Goal: Task Accomplishment & Management: Manage account settings

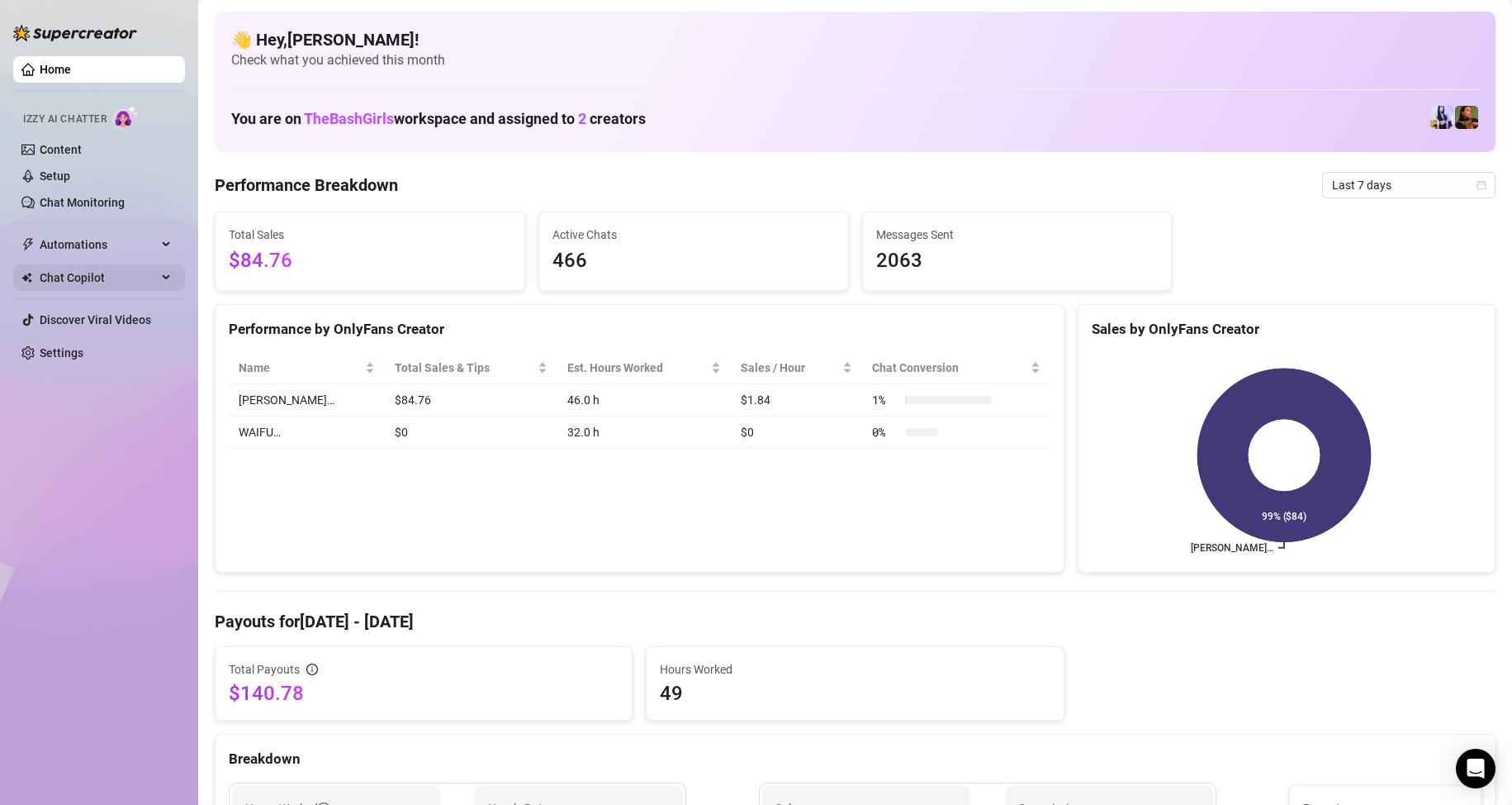
click at [85, 276] on span "Chat Copilot" at bounding box center [98, 277] width 118 height 26
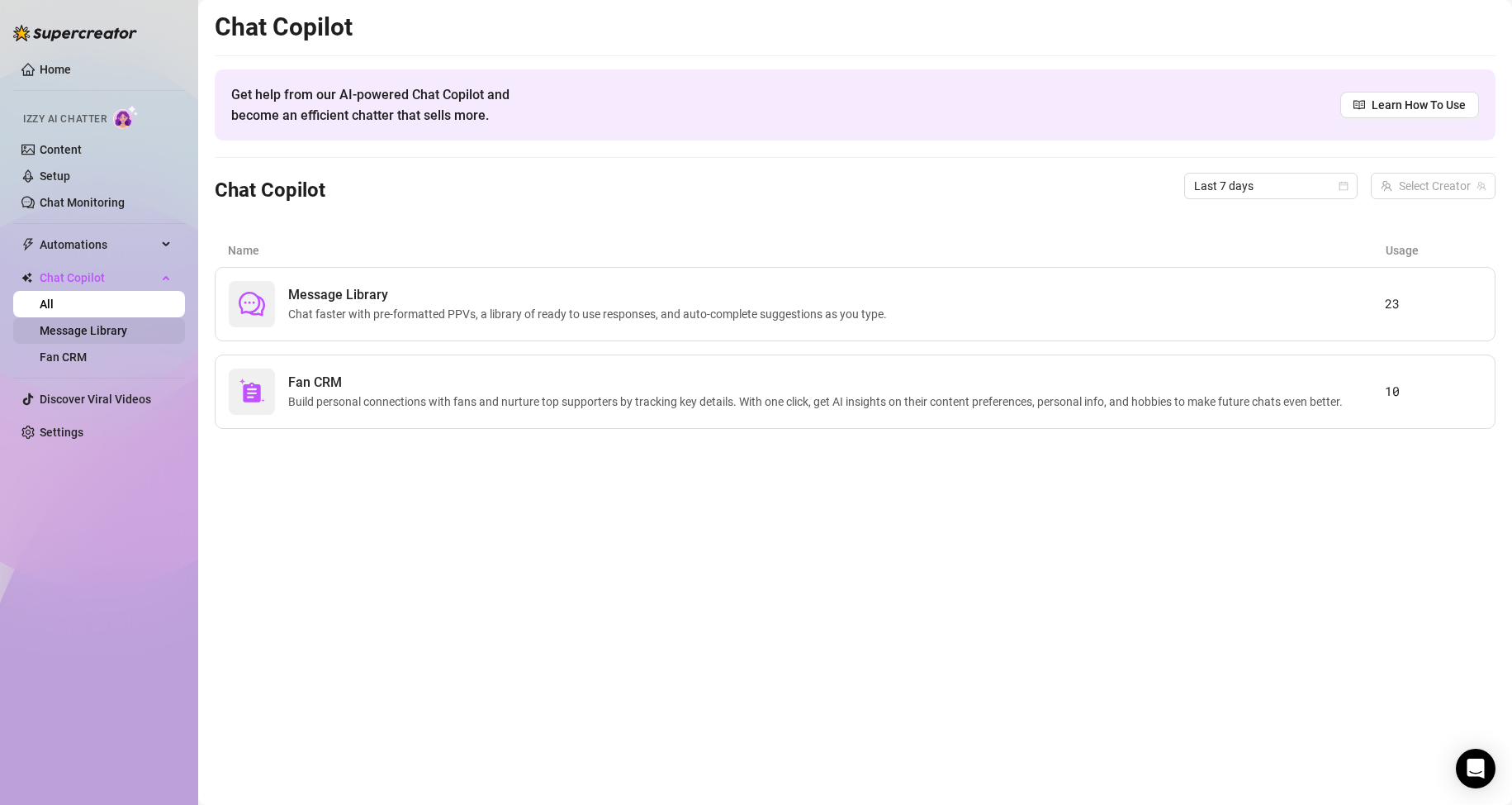
click at [101, 326] on link "Message Library" at bounding box center [83, 330] width 87 height 13
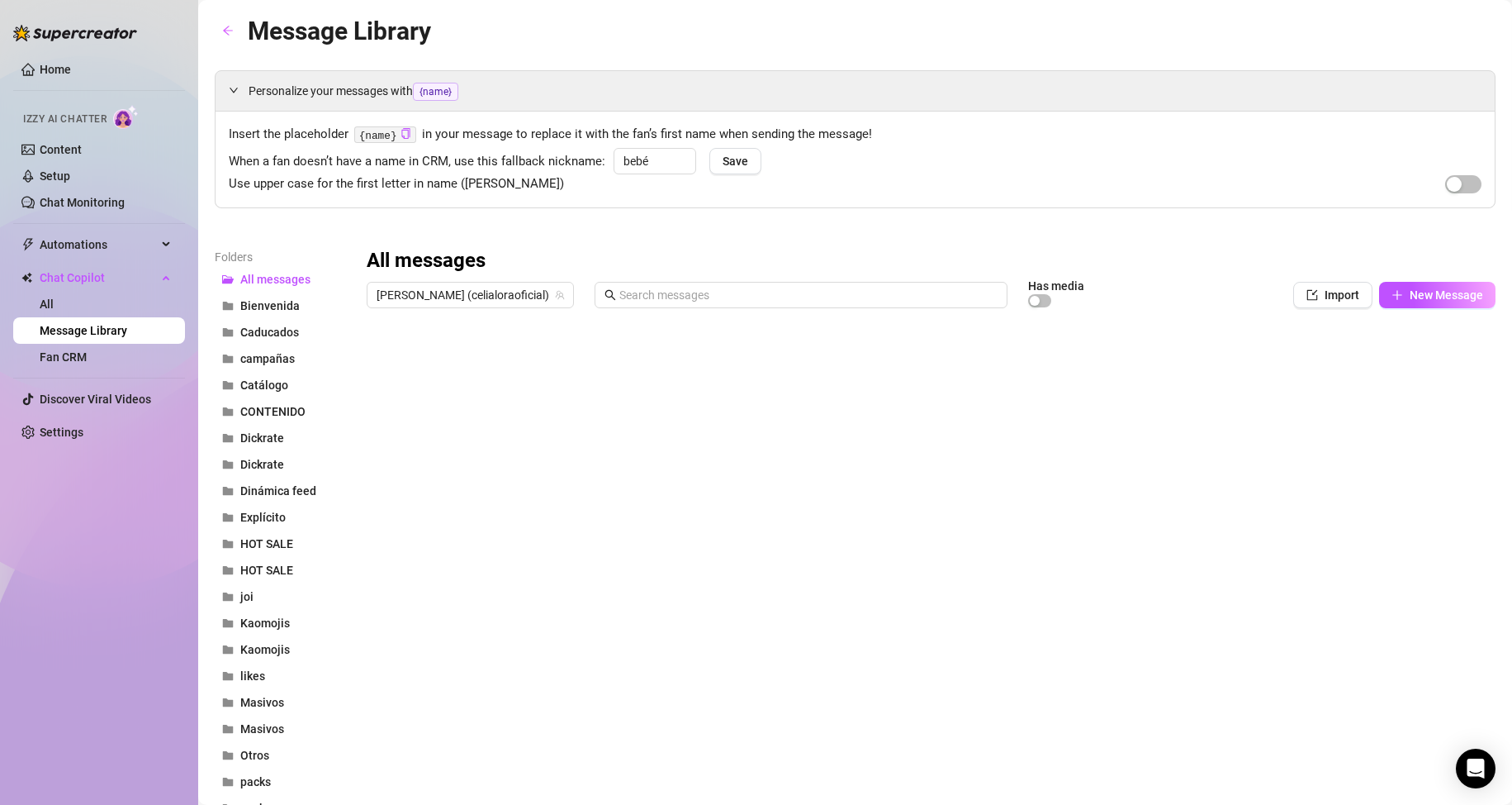
click at [1012, 353] on div at bounding box center [924, 500] width 1115 height 368
click at [1017, 353] on div at bounding box center [924, 500] width 1115 height 368
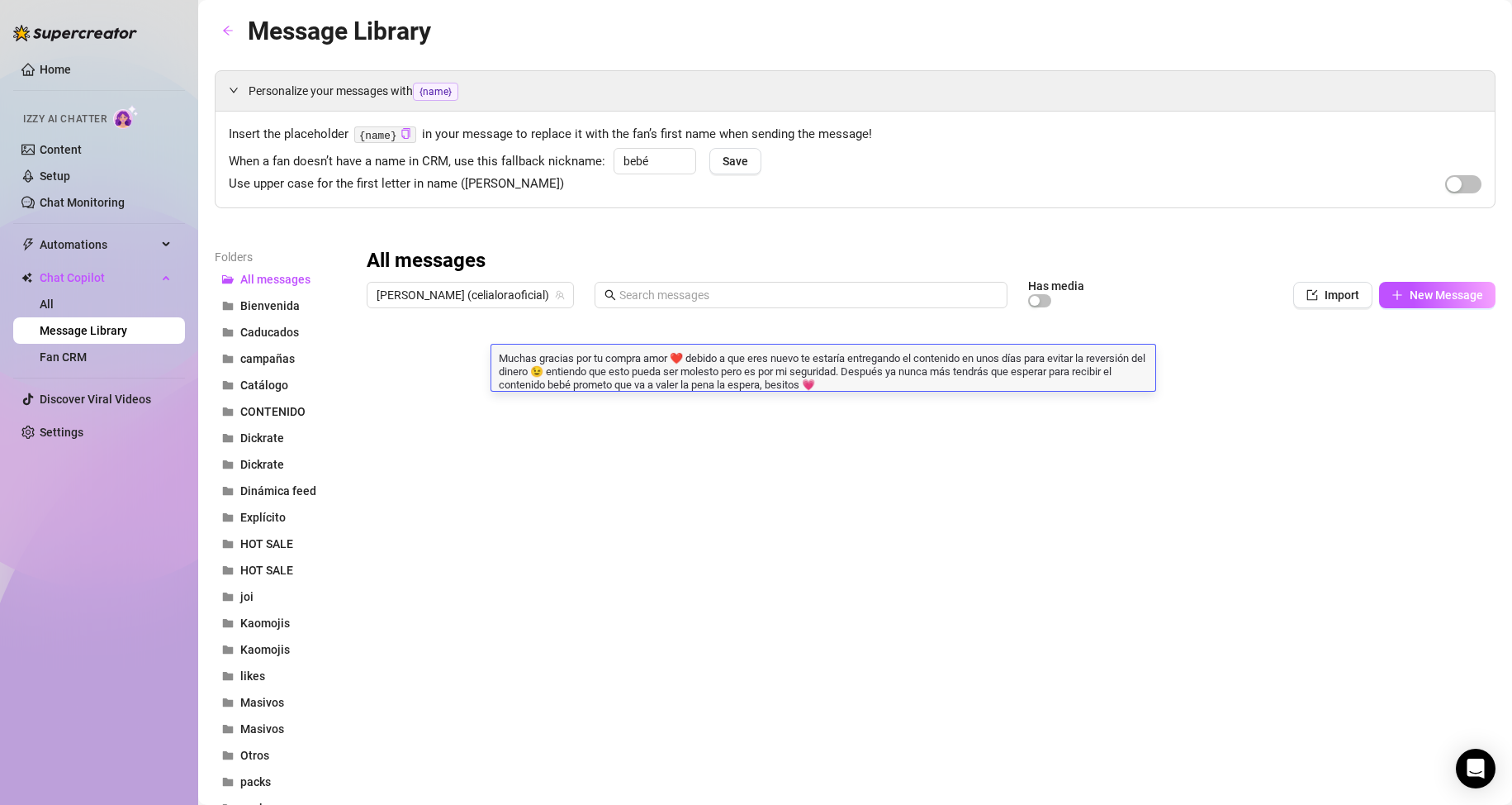
click at [1017, 353] on textarea "Muchas gracias por tu compra amor ❤️ debido a que eres nuevo te estaría entrega…" at bounding box center [824, 370] width 664 height 41
type textarea "Muchas gracias por tu compra amor ❤️ debido a que eres nuevo te estaría entrega…"
click at [891, 384] on textarea "Muchas gracias por tu compra amor ❤️ debido a que eres nuevo te estaría entrega…" at bounding box center [824, 370] width 664 height 41
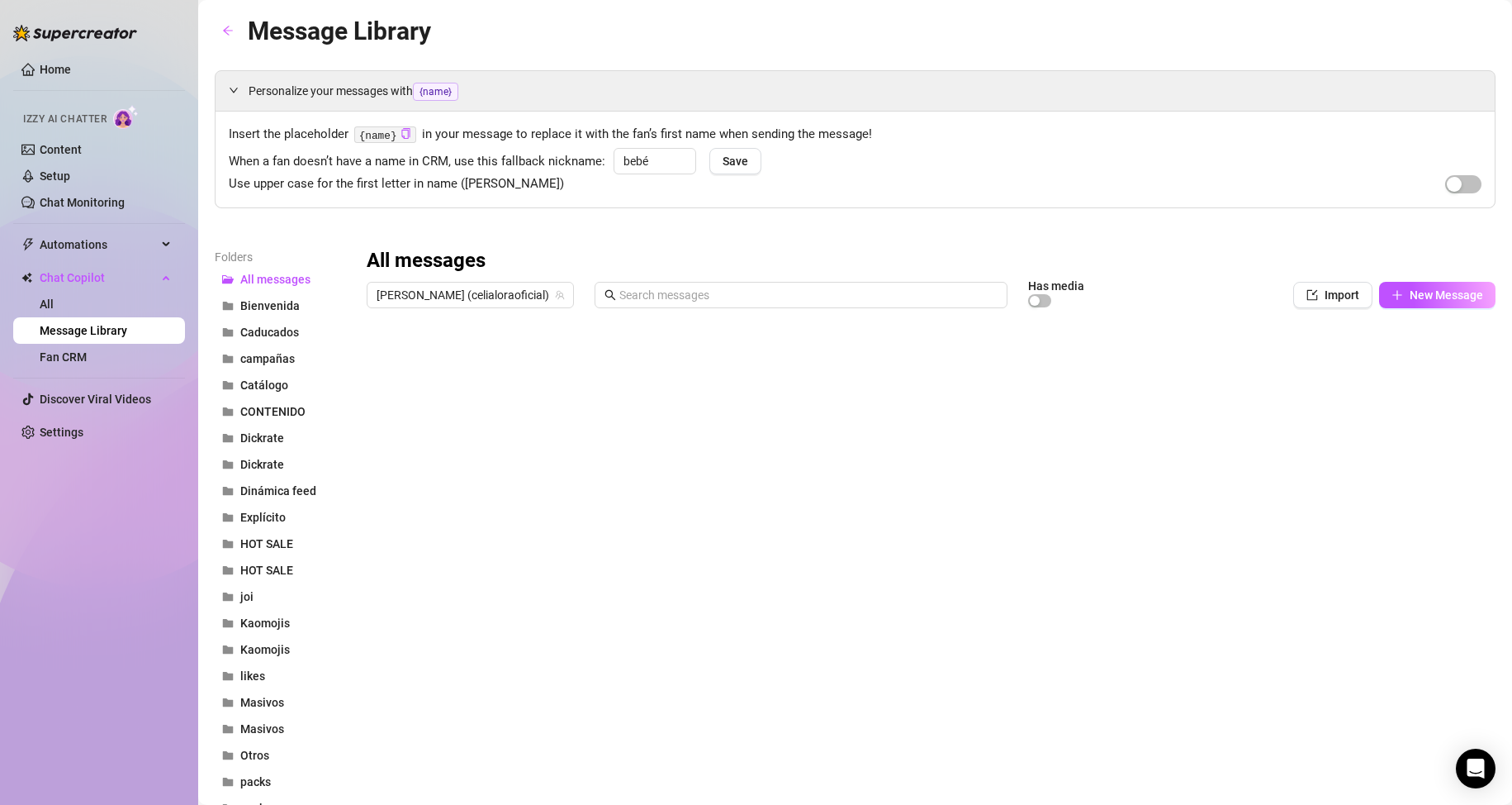
click at [501, 495] on div at bounding box center [924, 500] width 1115 height 368
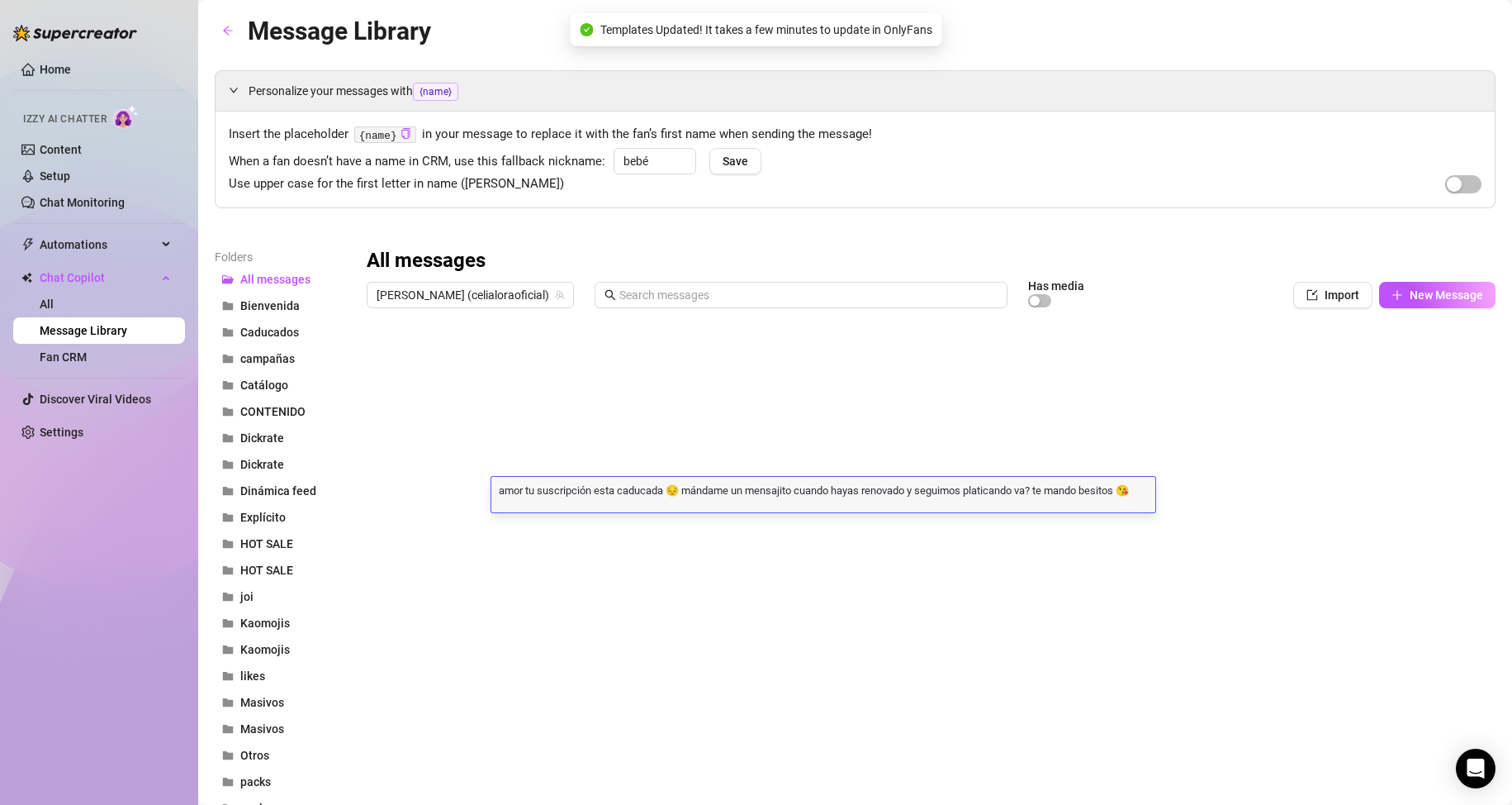
click at [501, 495] on textarea "amor tu suscripción esta caducada 😔 mándame un mensajito cuando hayas renovado …" at bounding box center [824, 488] width 664 height 15
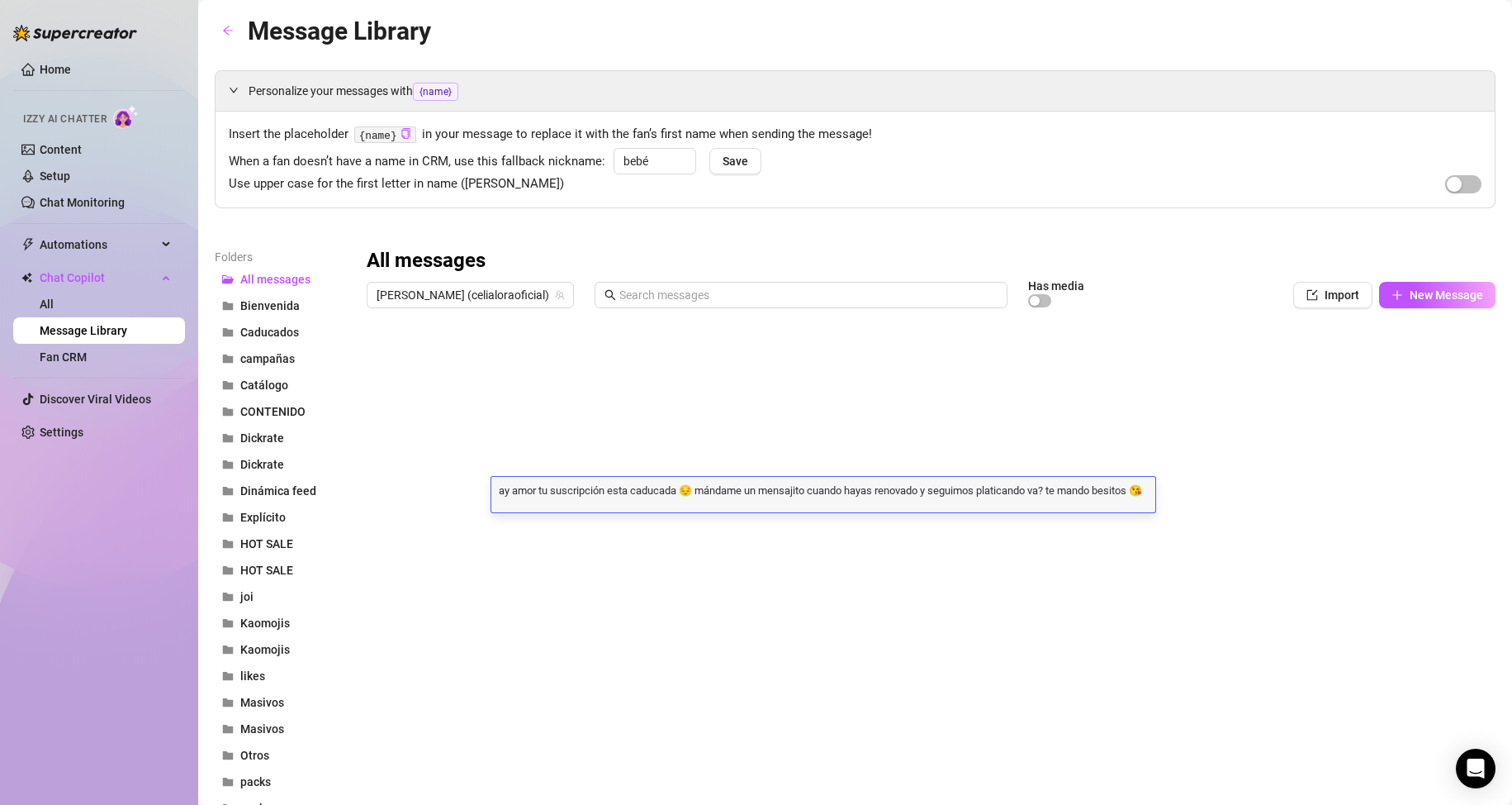
type textarea "ay amor tu suscripción esta caducada 😔 mándame un mensajito cuando hayas renova…"
click at [857, 506] on div "ay amor tu suscripción esta caducada 😔 mándame un mensajito cuando hayas renova…" at bounding box center [824, 495] width 664 height 36
click at [662, 498] on div "ay amor tu suscripción esta caducada 😔 mándame un mensajito cuando hayas renova…" at bounding box center [824, 495] width 664 height 36
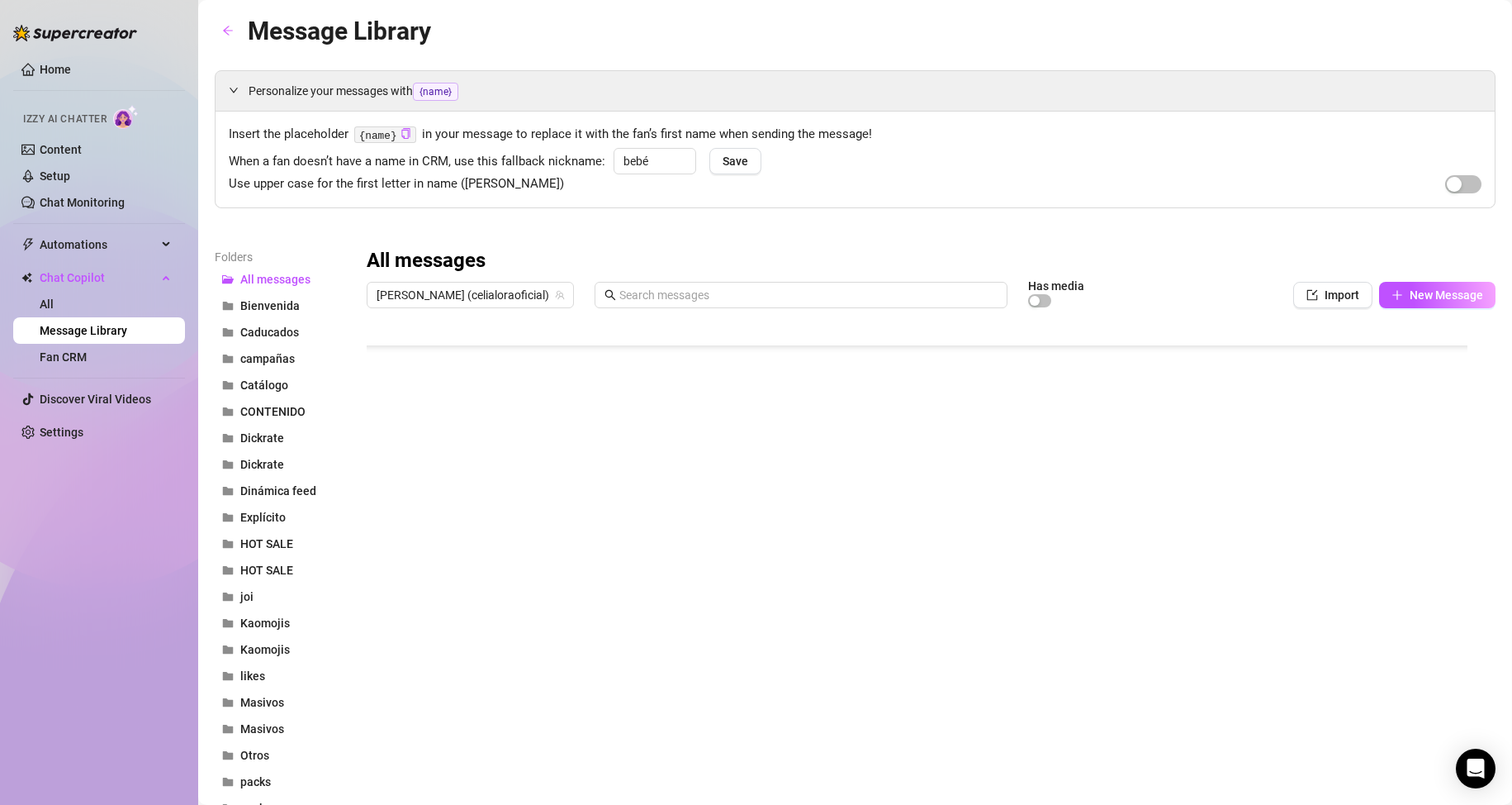
click at [793, 525] on div at bounding box center [924, 500] width 1115 height 368
click at [793, 544] on div at bounding box center [924, 500] width 1115 height 368
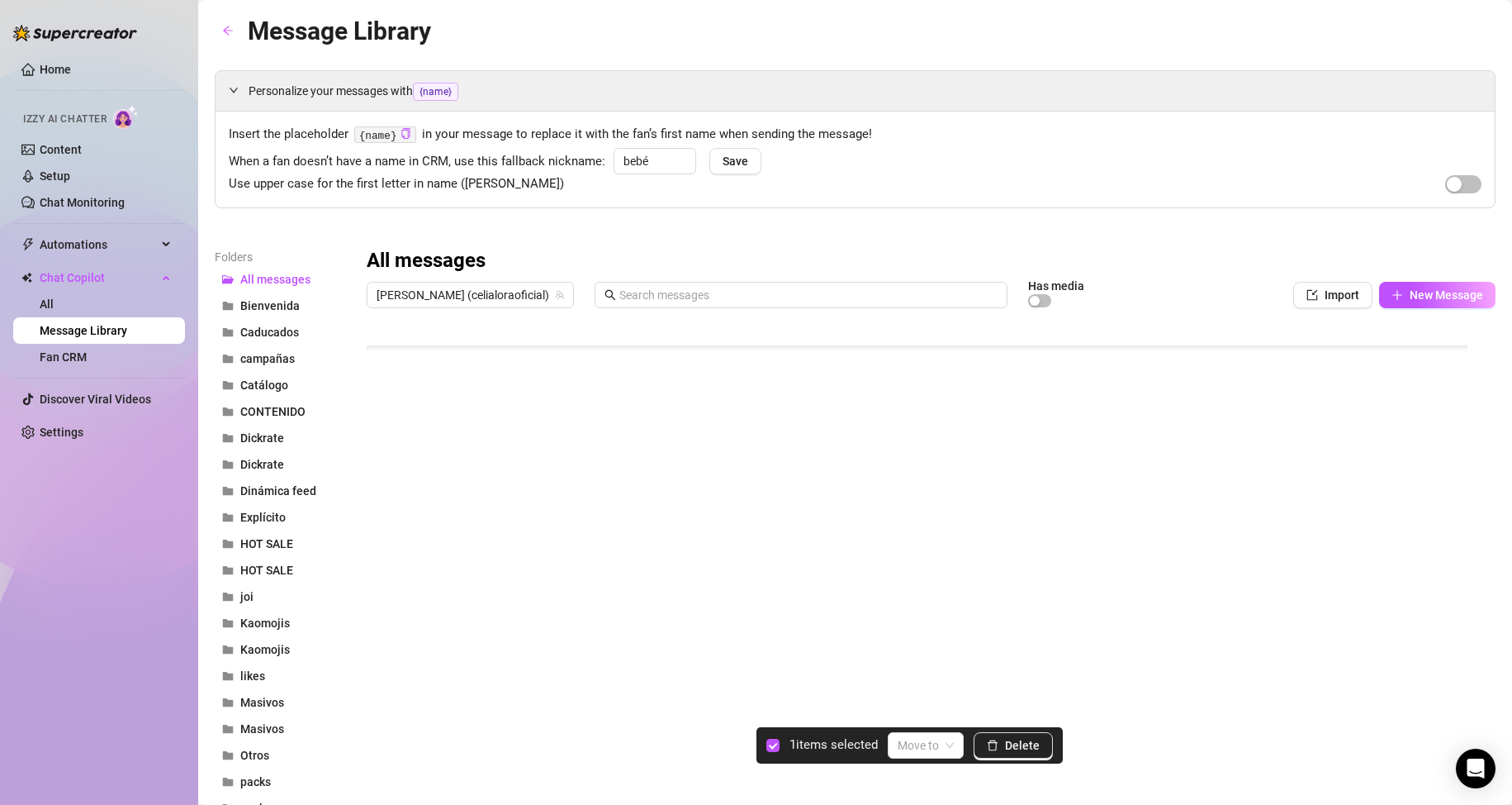
click at [380, 576] on div at bounding box center [924, 500] width 1115 height 368
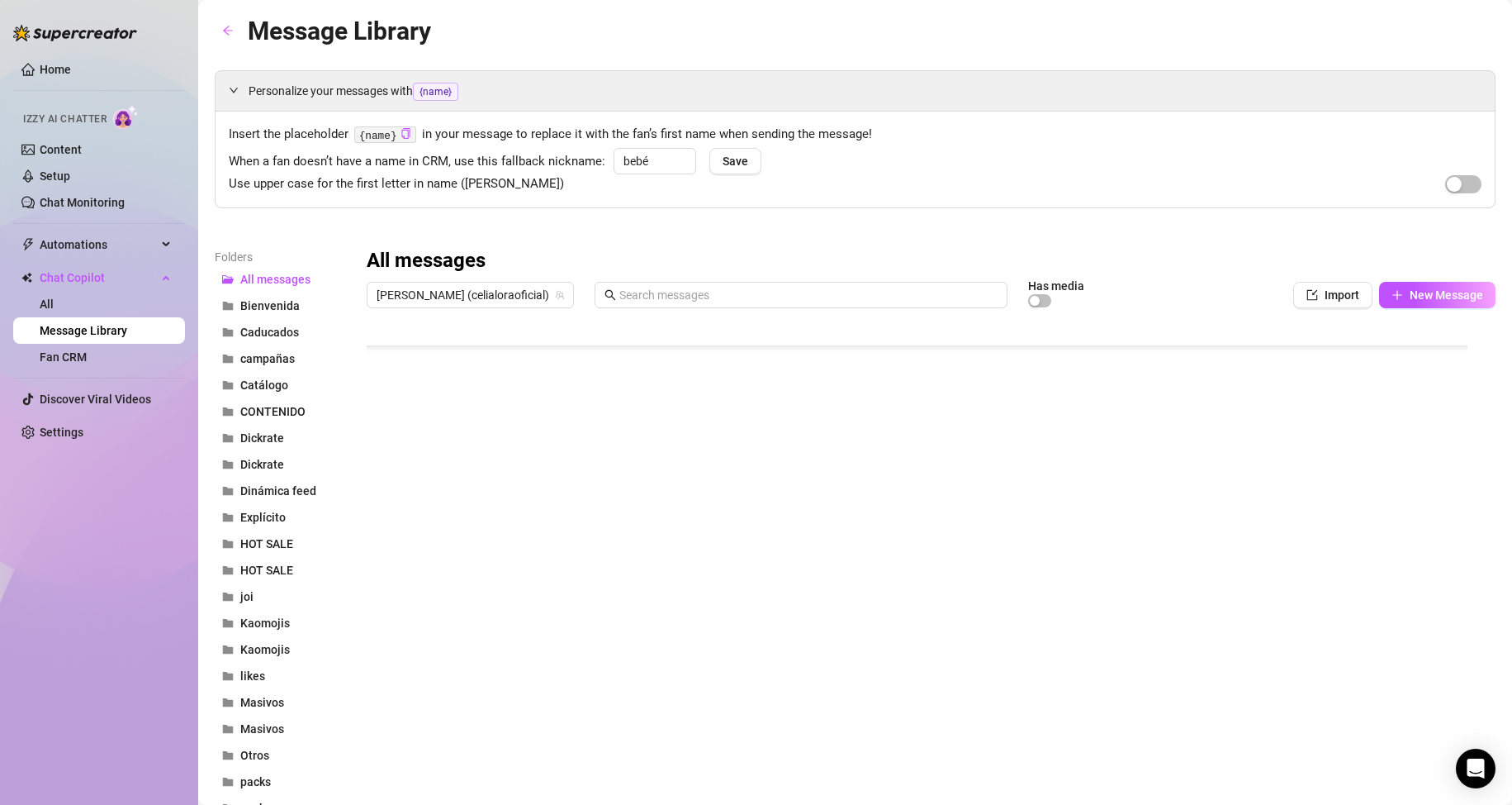
click at [380, 576] on div at bounding box center [924, 500] width 1115 height 368
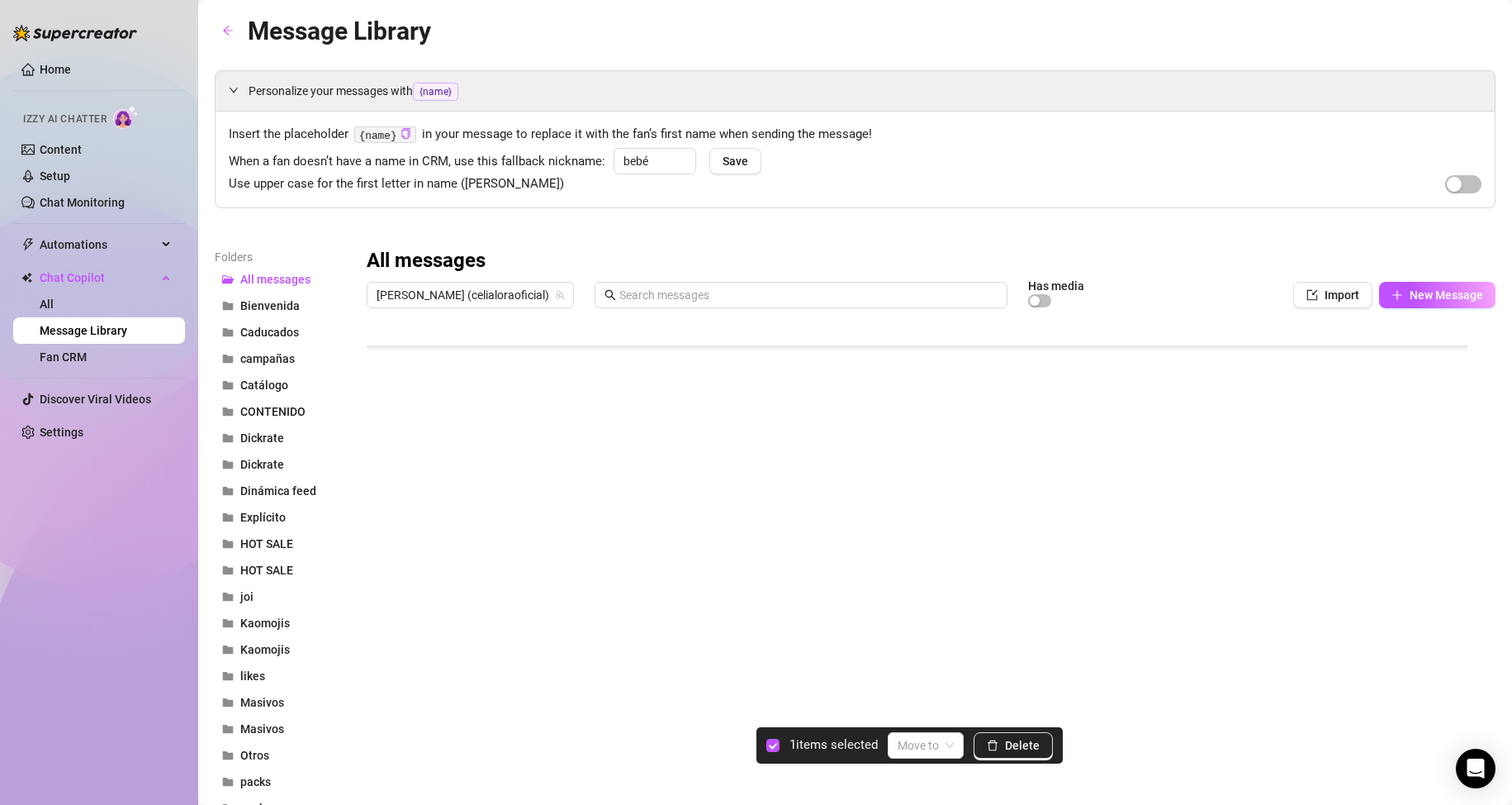
click at [380, 576] on div at bounding box center [924, 500] width 1115 height 368
click at [1004, 749] on button "Delete" at bounding box center [1013, 745] width 79 height 26
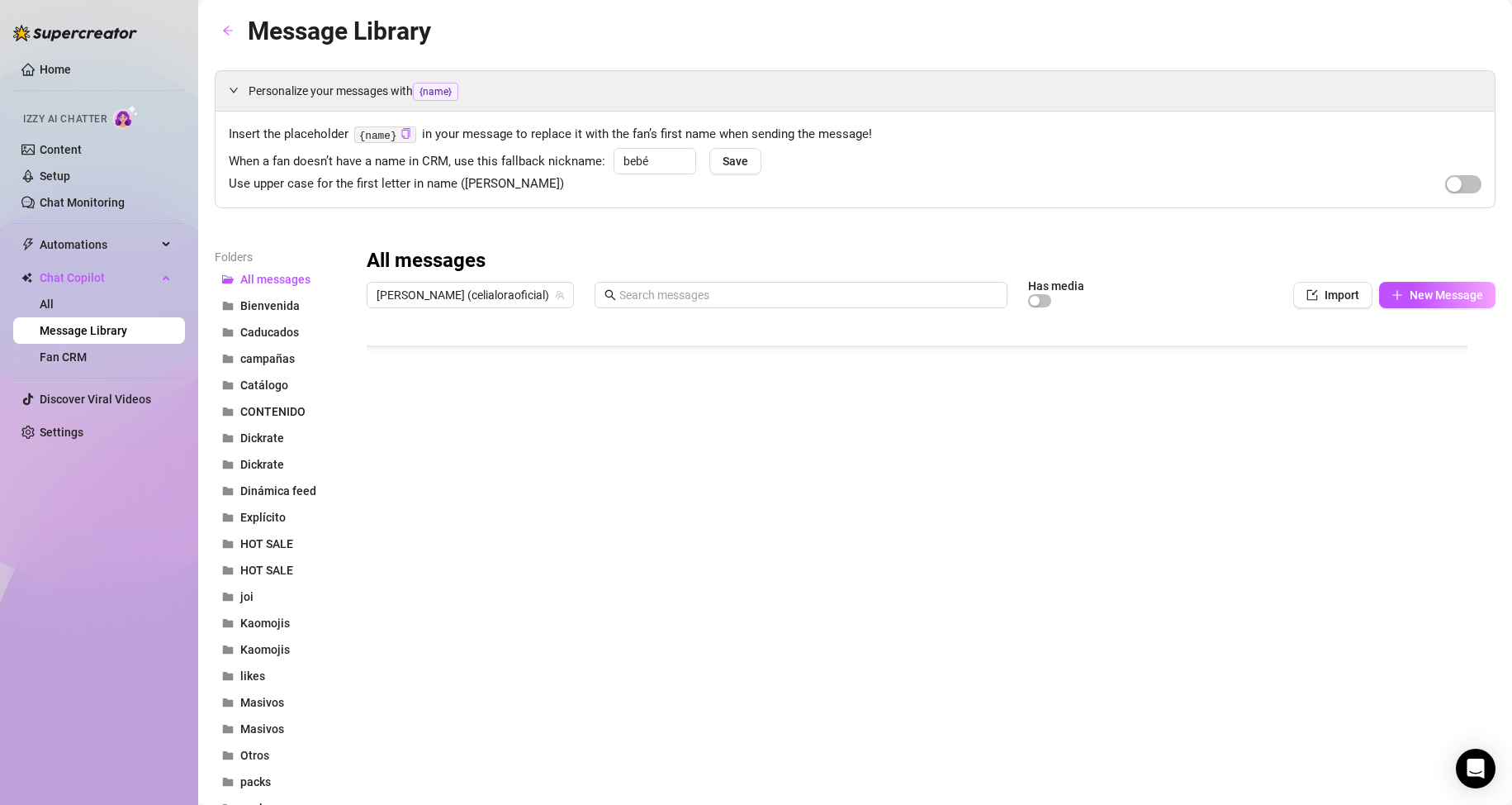
scroll to position [113, 0]
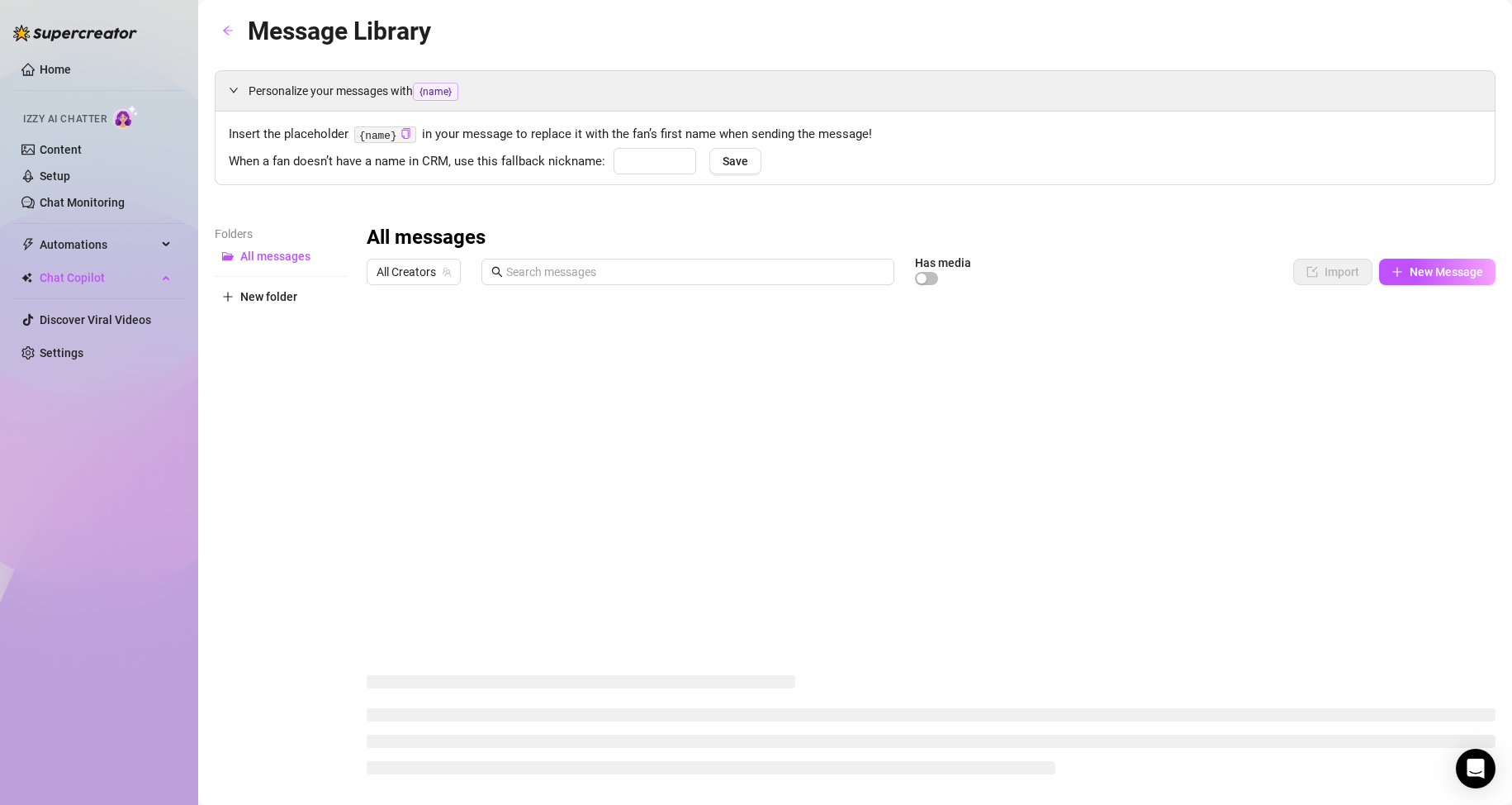
type input "bebé"
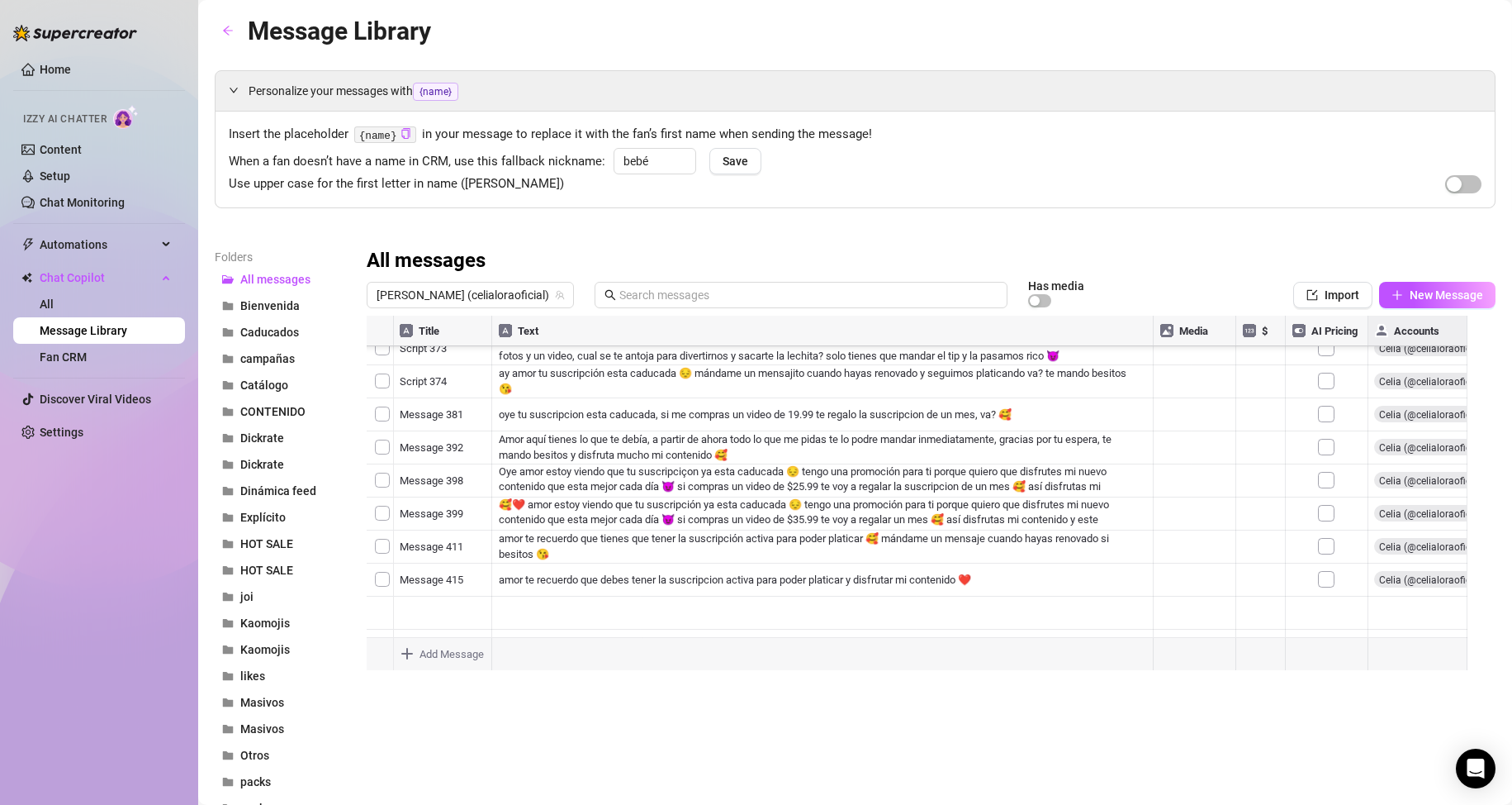
scroll to position [0, 1]
click at [45, 71] on link "Home" at bounding box center [55, 69] width 31 height 13
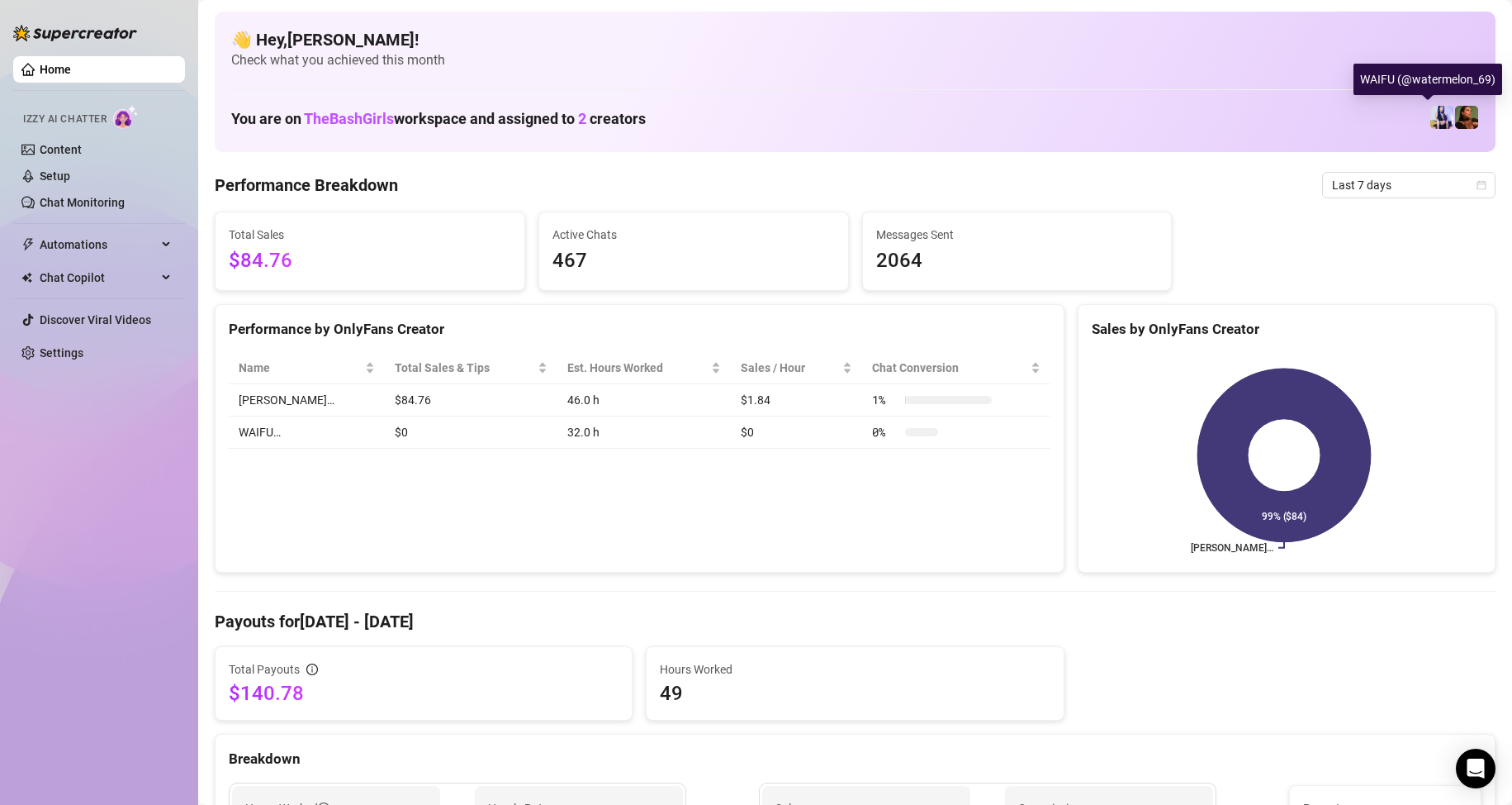
click at [1431, 116] on img at bounding box center [1442, 117] width 24 height 24
click at [112, 268] on span "Chat Copilot" at bounding box center [98, 277] width 118 height 26
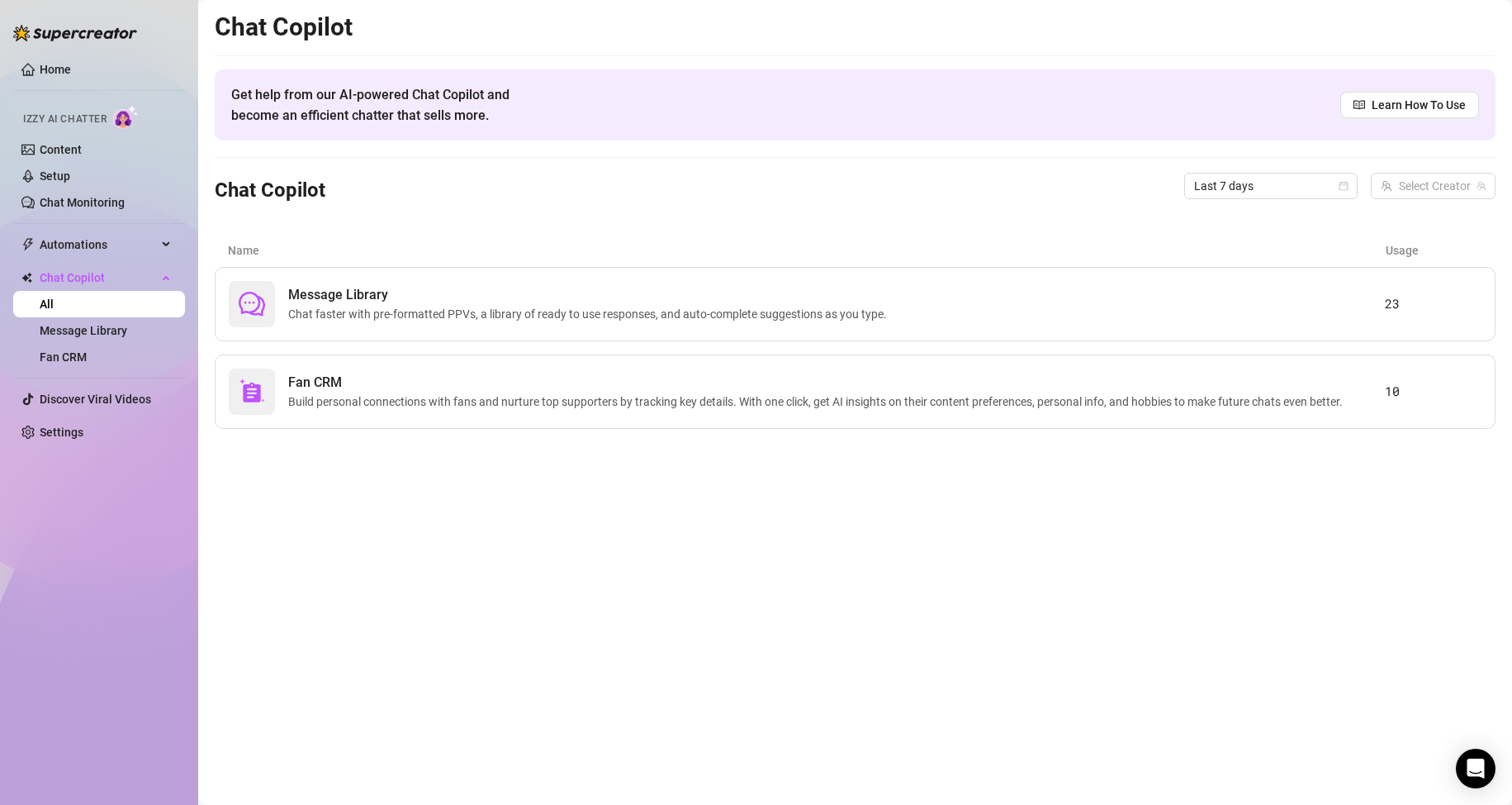
click at [54, 307] on link "All" at bounding box center [46, 304] width 14 height 13
click at [79, 331] on link "Message Library" at bounding box center [83, 330] width 87 height 13
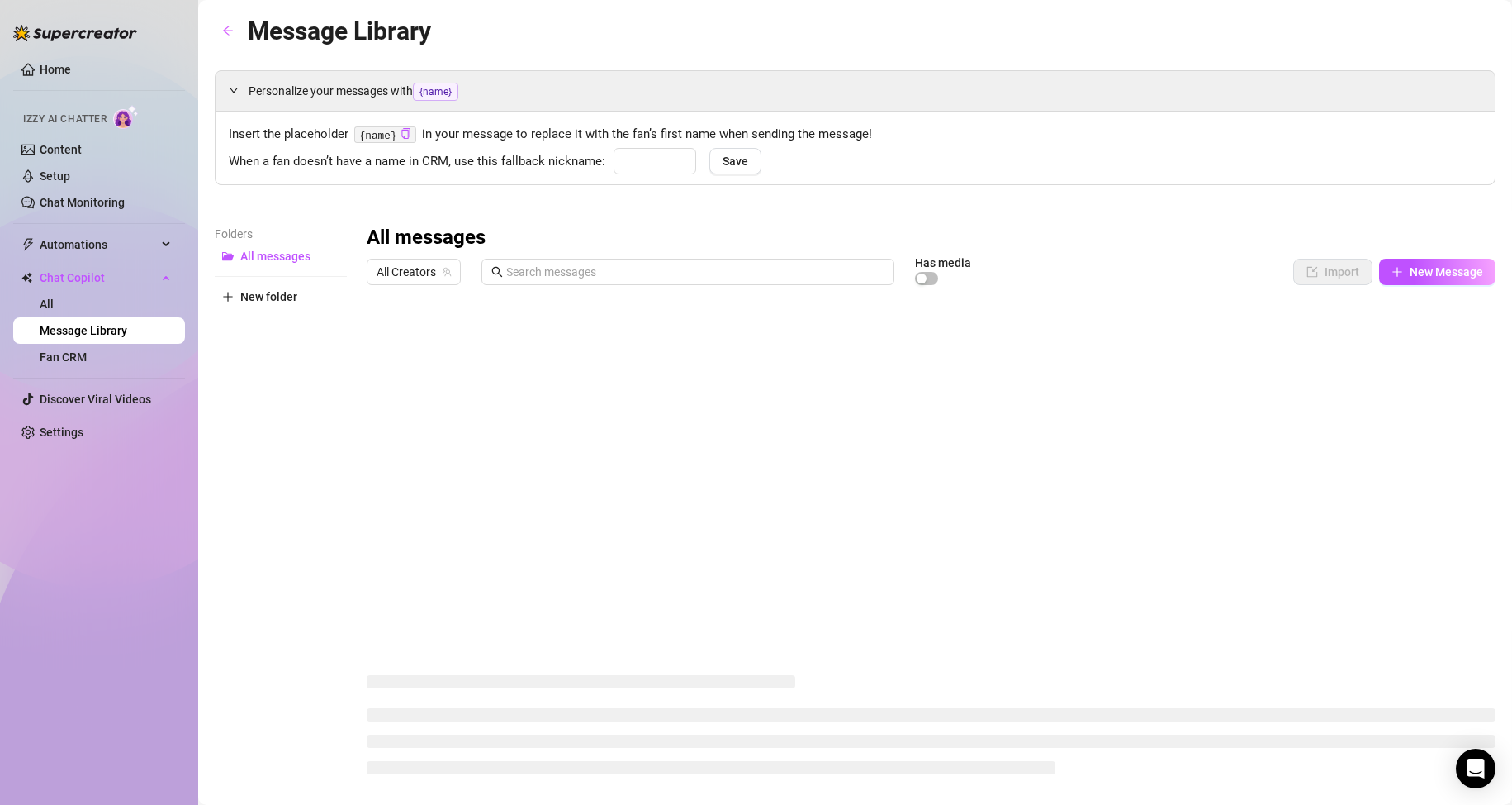
type input "bebé"
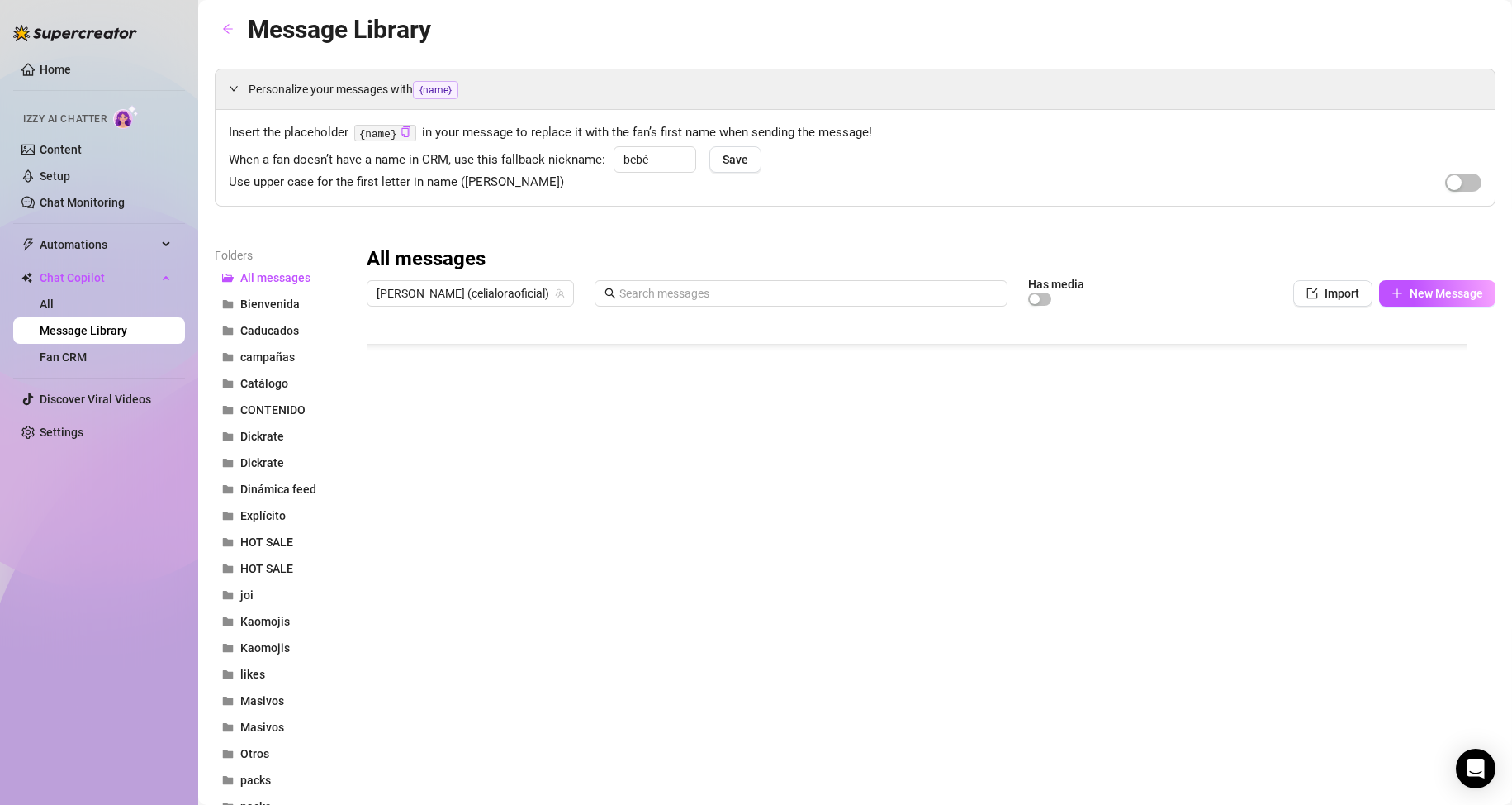
scroll to position [0, 1]
click at [489, 288] on span "[PERSON_NAME] (celialoraoficial)" at bounding box center [470, 293] width 187 height 24
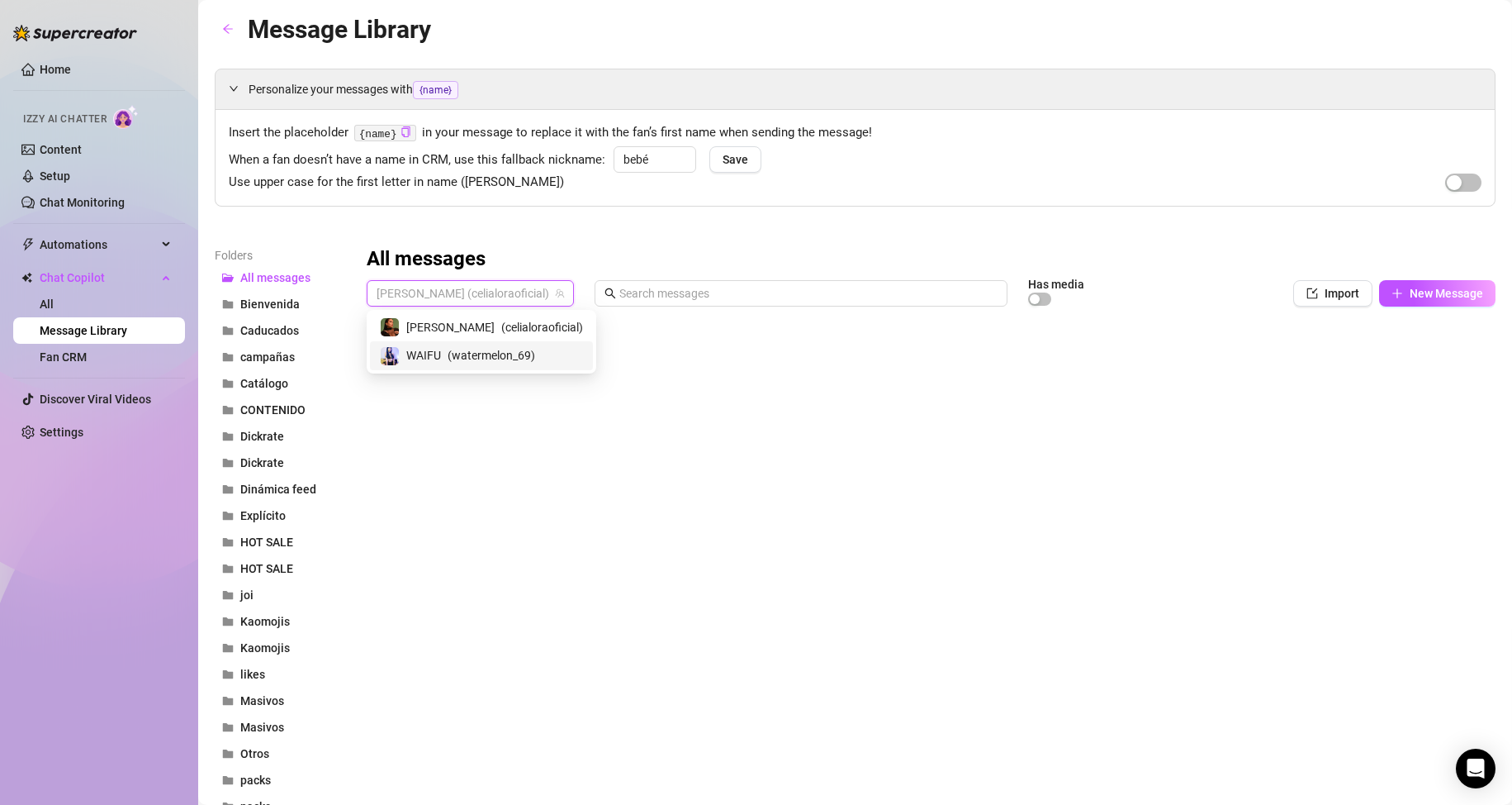
click at [465, 350] on span "( watermelon_69 )" at bounding box center [491, 355] width 87 height 18
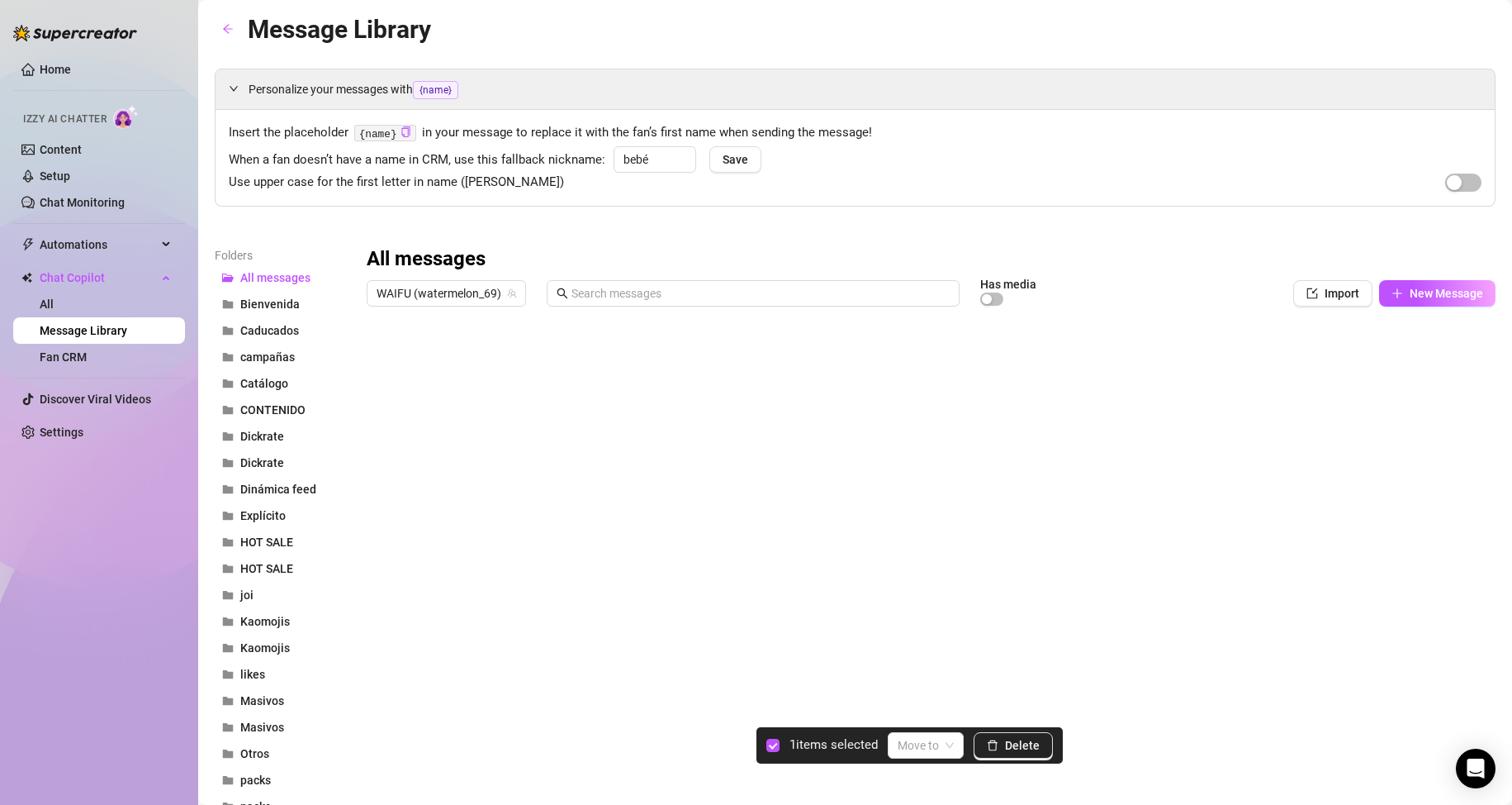
click at [379, 360] on div at bounding box center [924, 498] width 1115 height 368
click at [1003, 740] on button "Delete" at bounding box center [1013, 745] width 79 height 26
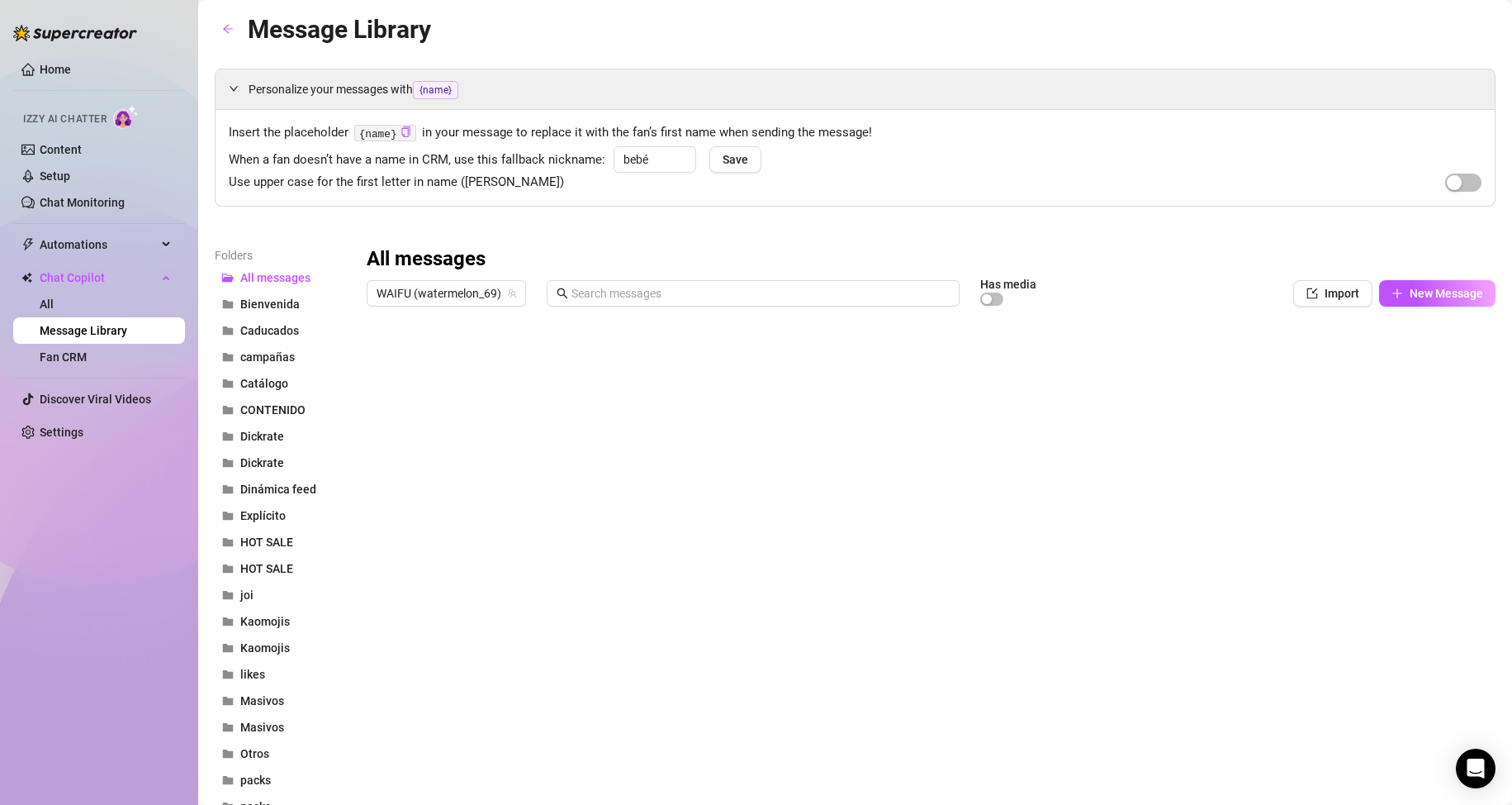
click at [517, 429] on div at bounding box center [924, 498] width 1115 height 368
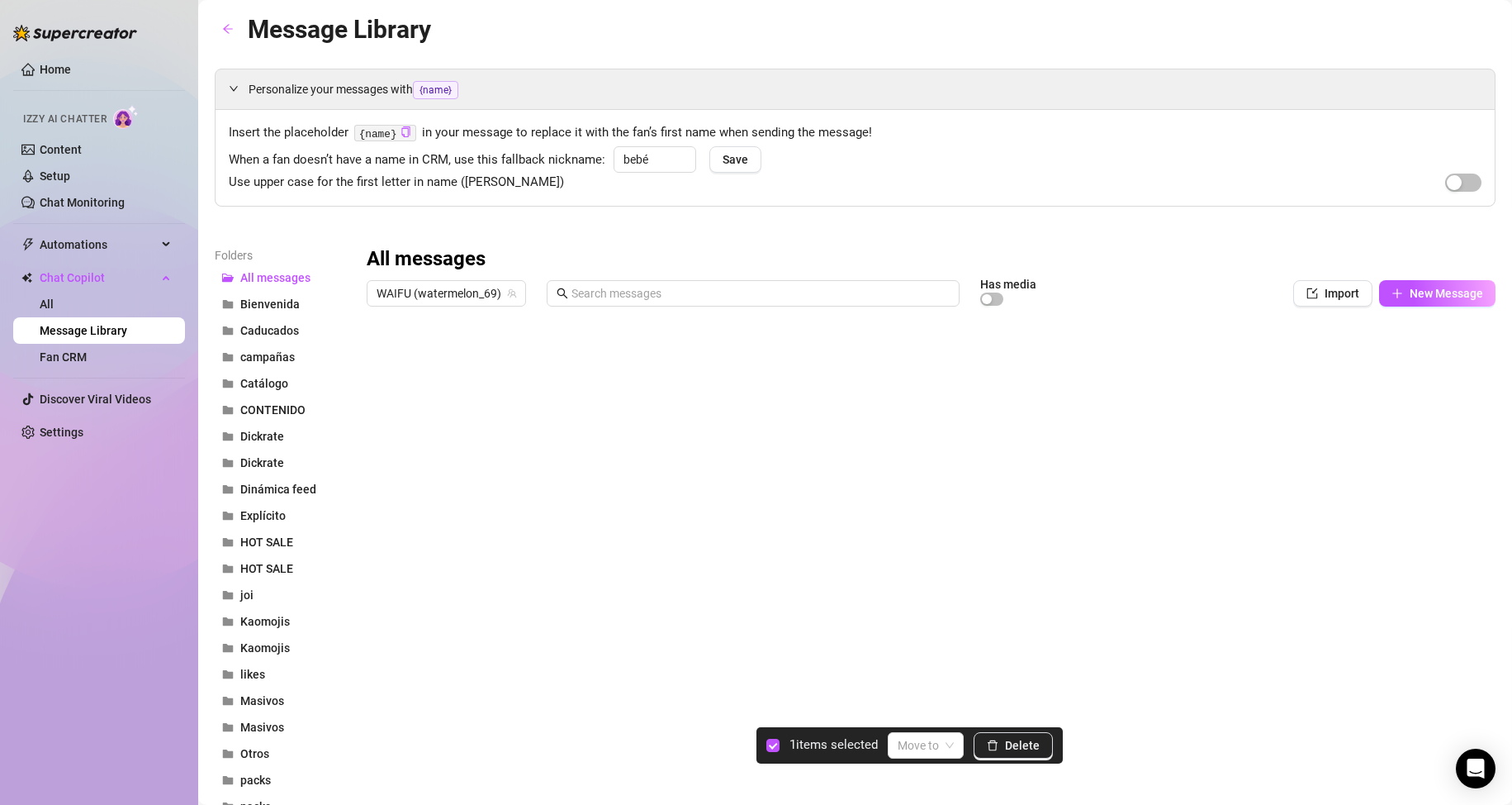
click at [378, 427] on div at bounding box center [924, 498] width 1115 height 368
click at [382, 461] on div at bounding box center [924, 498] width 1115 height 368
click at [1005, 745] on button "Delete" at bounding box center [1013, 745] width 79 height 26
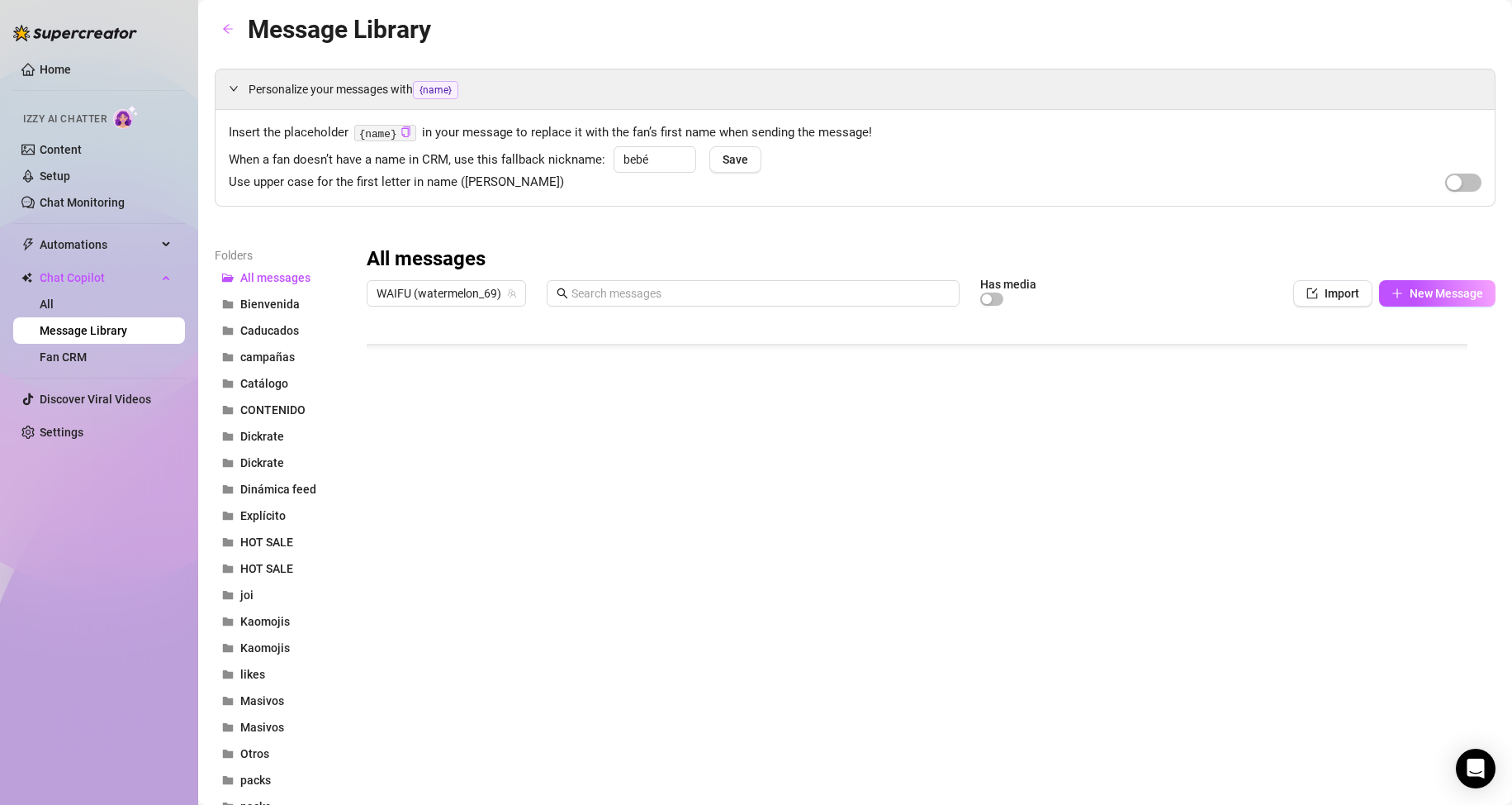
scroll to position [807, 1]
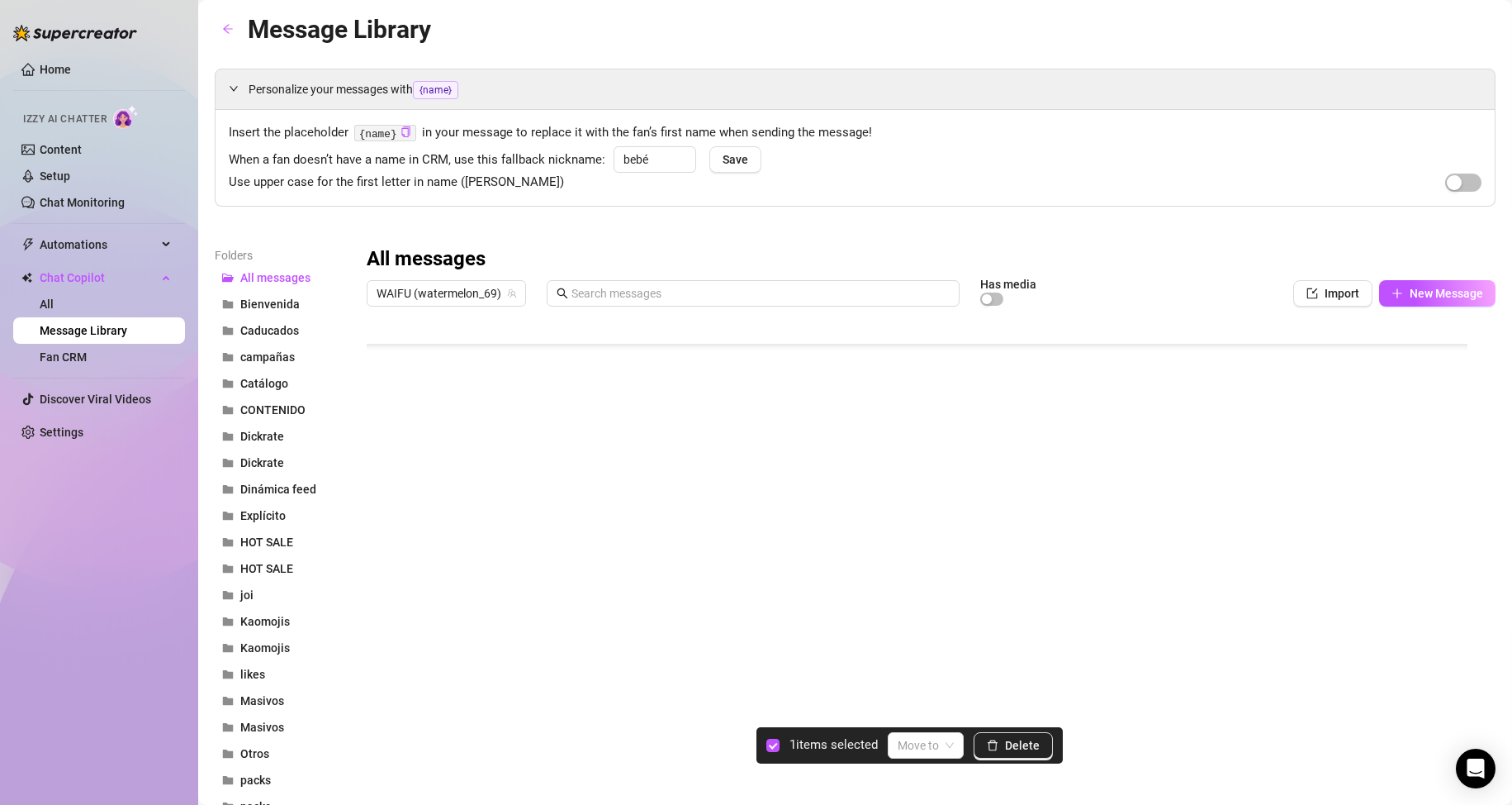
click at [382, 576] on div at bounding box center [924, 498] width 1115 height 368
drag, startPoint x: 384, startPoint y: 546, endPoint x: 382, endPoint y: 508, distance: 38.1
click at [382, 508] on div at bounding box center [924, 498] width 1115 height 368
click at [381, 478] on div at bounding box center [924, 498] width 1115 height 368
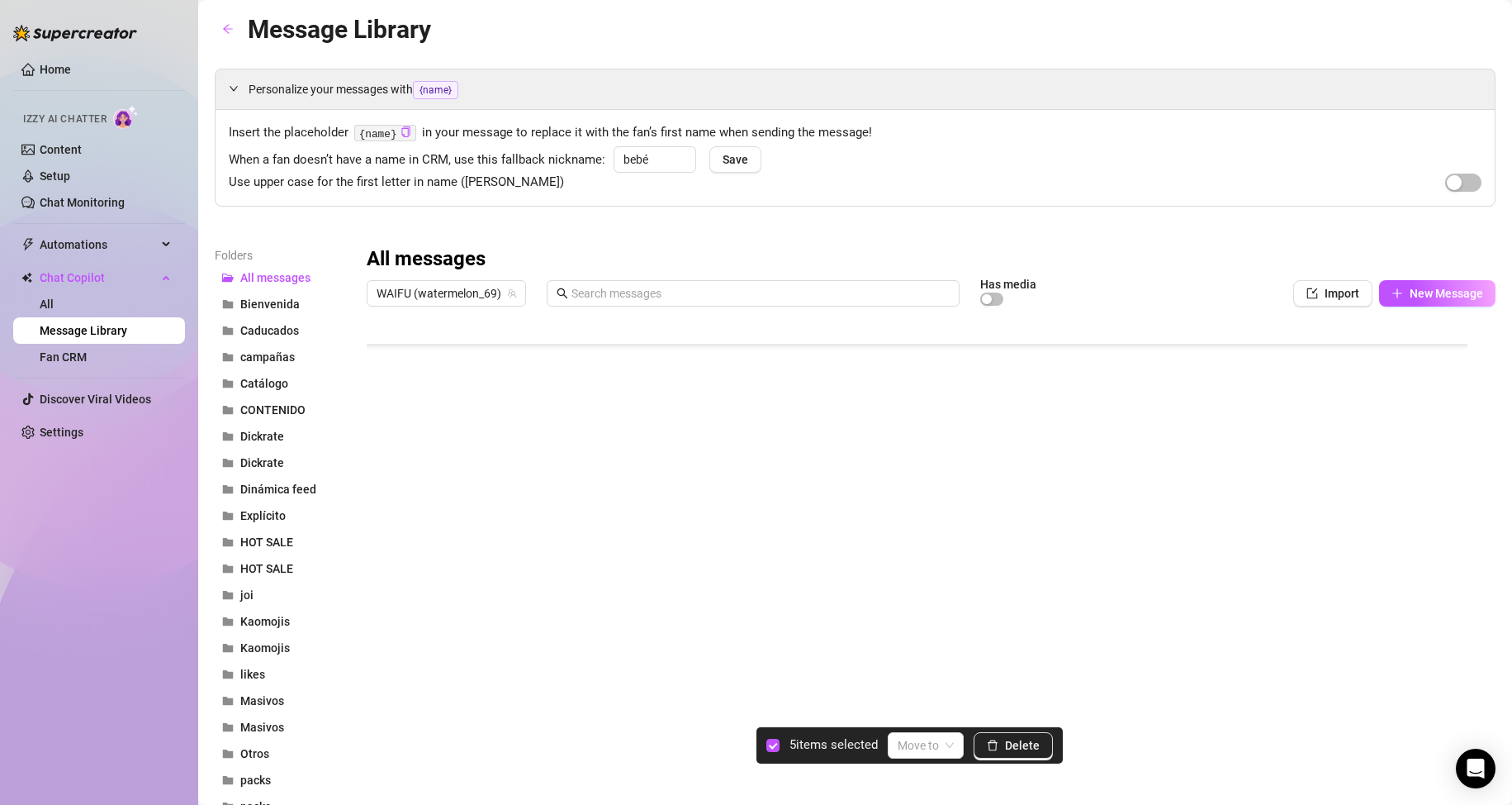
click at [383, 439] on div at bounding box center [924, 498] width 1115 height 368
drag, startPoint x: 383, startPoint y: 406, endPoint x: 383, endPoint y: 380, distance: 26.0
click at [383, 380] on div at bounding box center [924, 498] width 1115 height 368
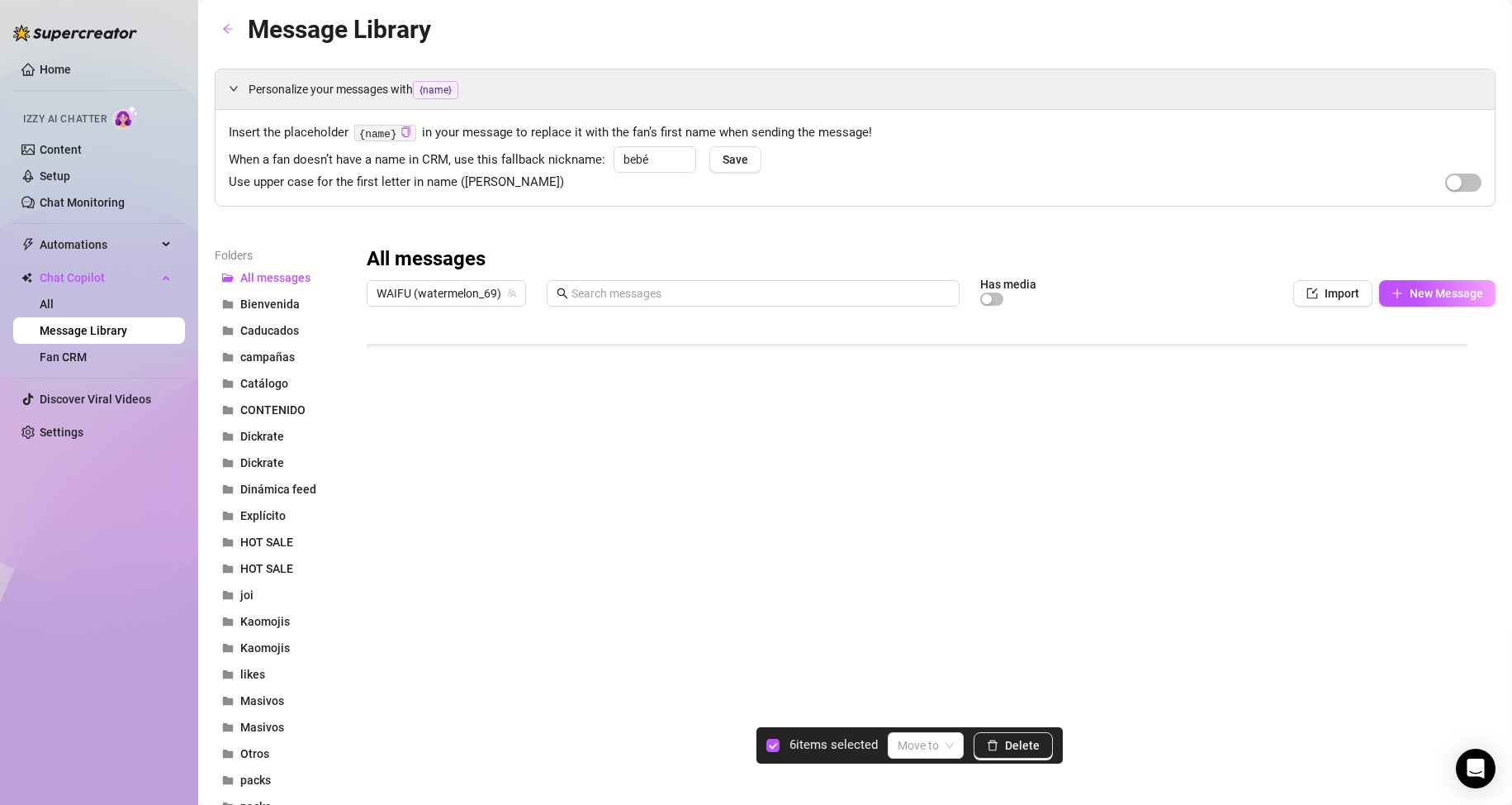
click at [378, 483] on div at bounding box center [924, 498] width 1115 height 368
click at [386, 448] on div at bounding box center [924, 498] width 1115 height 368
click at [995, 752] on span "button" at bounding box center [992, 745] width 11 height 13
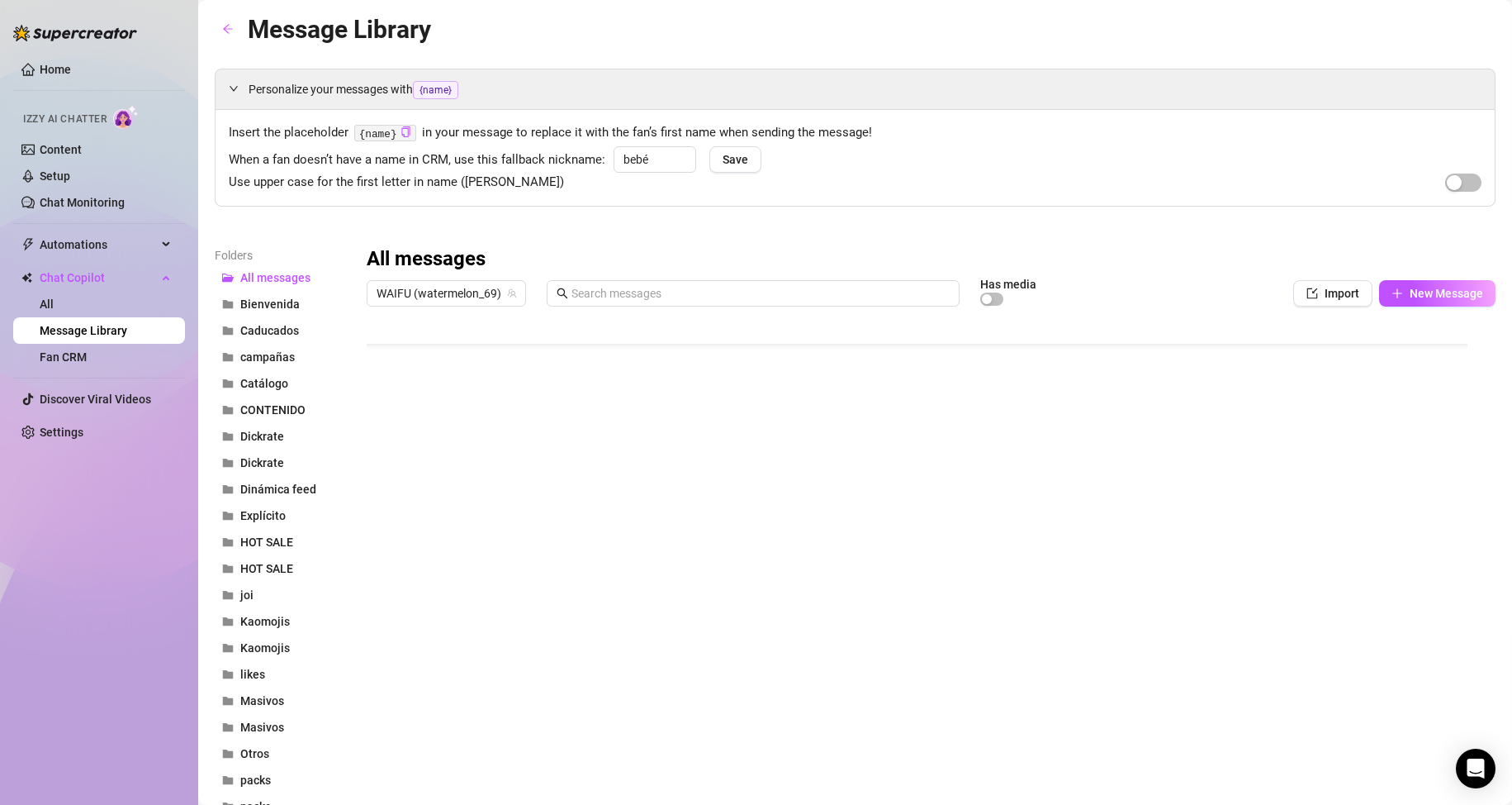
scroll to position [76, 1]
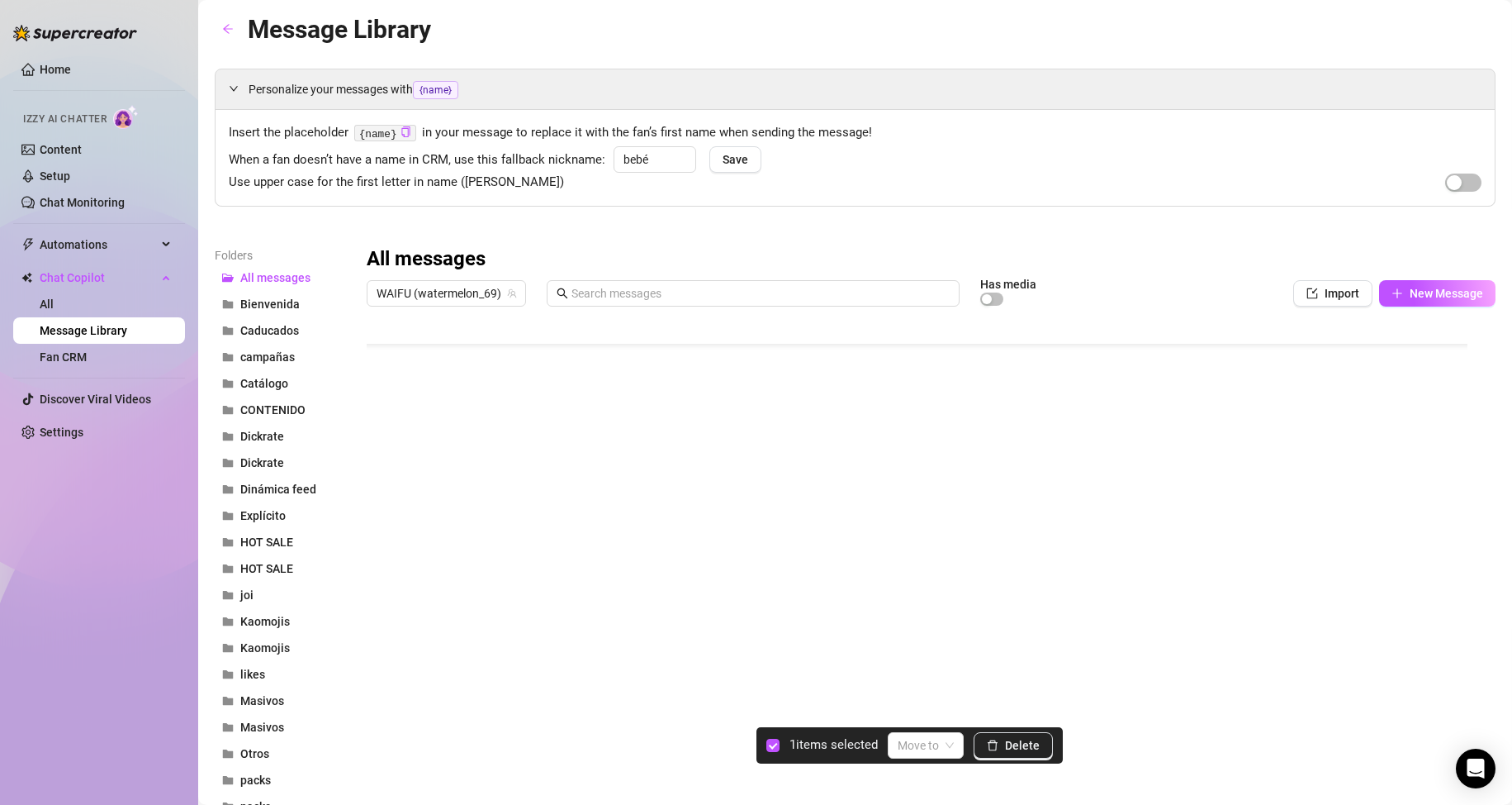
click at [384, 485] on div at bounding box center [924, 498] width 1115 height 368
click at [387, 512] on div at bounding box center [924, 498] width 1115 height 368
click at [997, 737] on button "Delete" at bounding box center [1013, 745] width 79 height 26
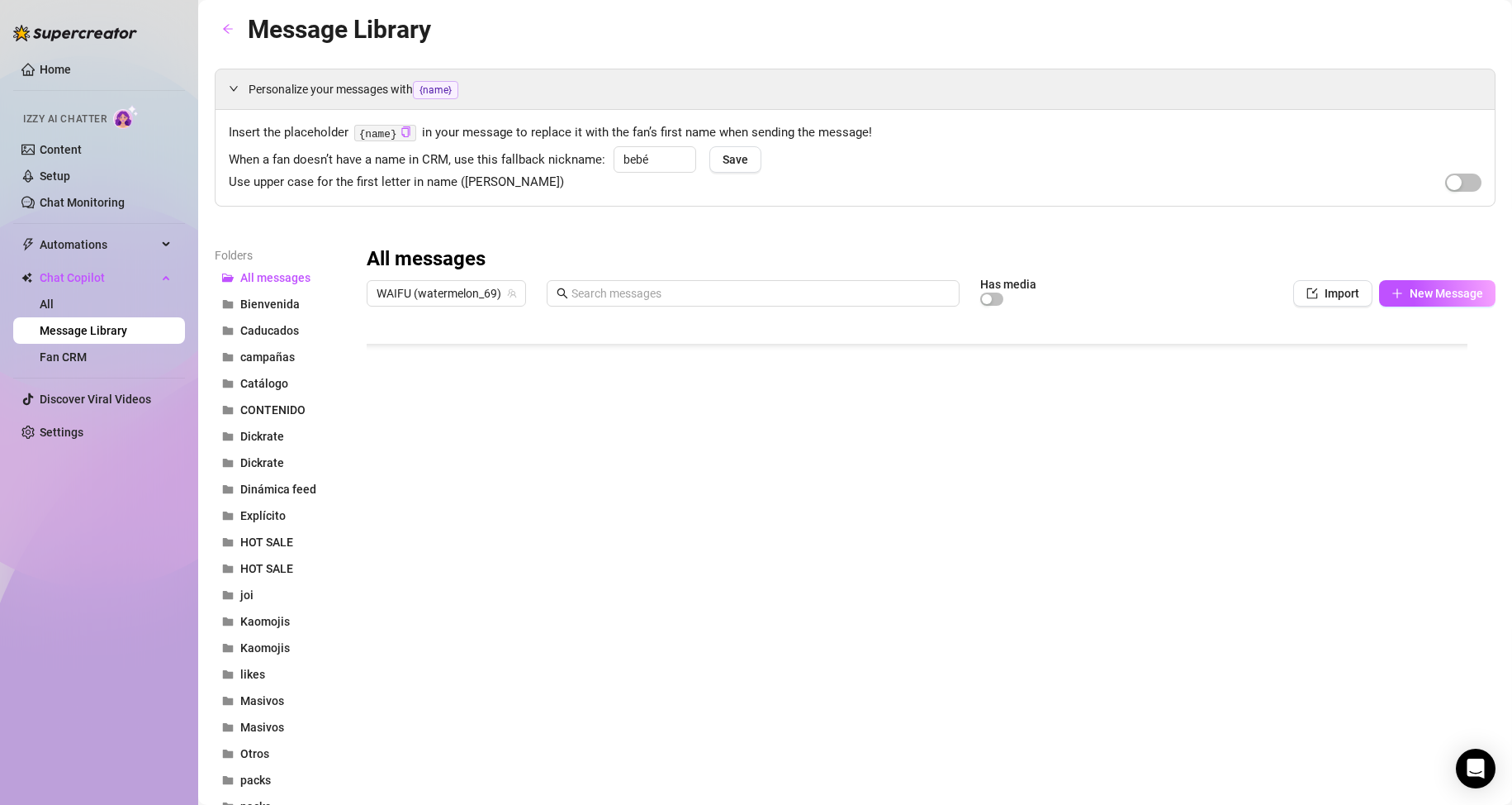
scroll to position [310, 1]
click at [572, 437] on div at bounding box center [924, 498] width 1115 height 368
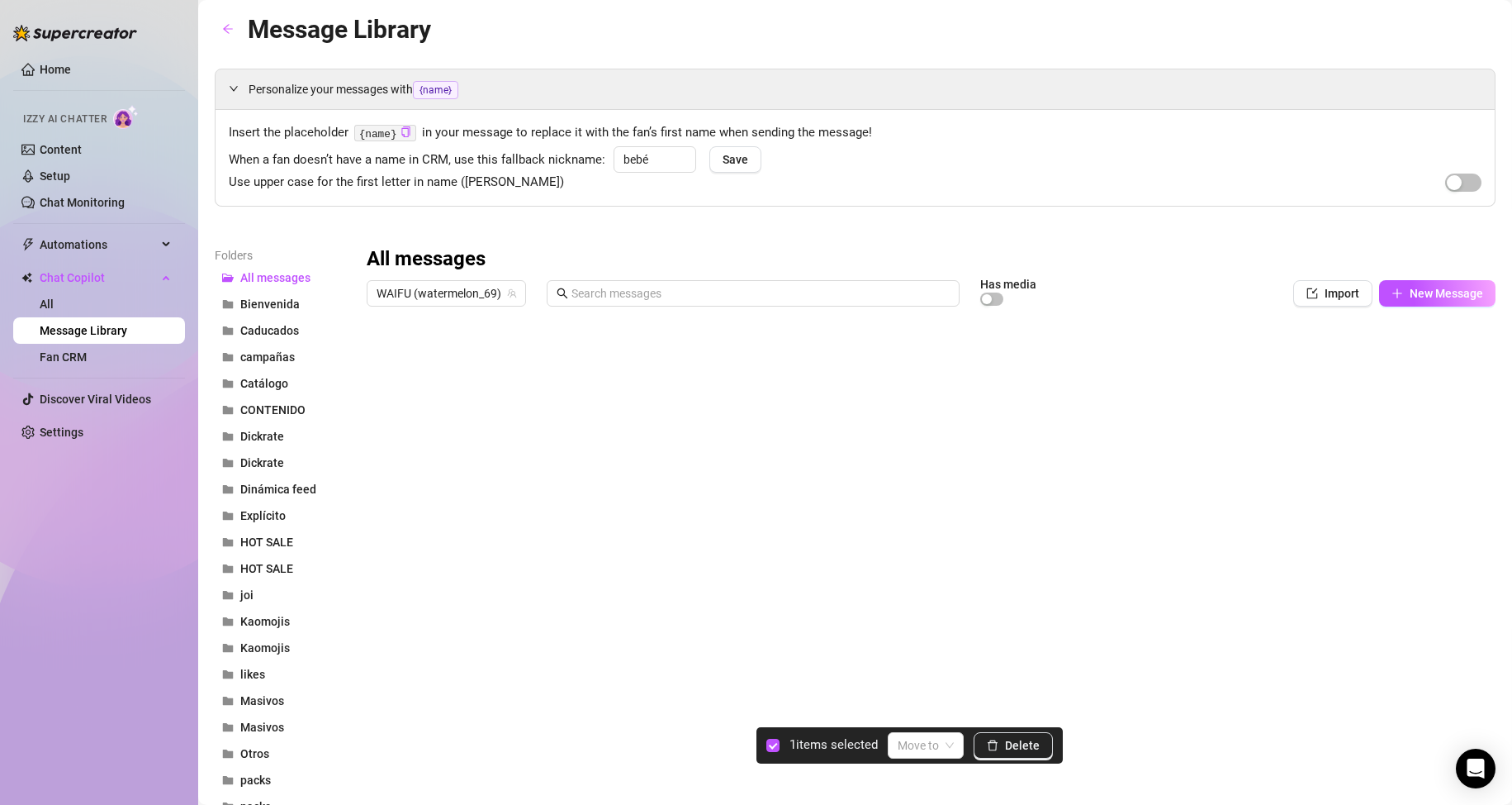
click at [378, 533] on div at bounding box center [924, 498] width 1115 height 368
click at [376, 588] on div at bounding box center [924, 498] width 1115 height 368
click at [386, 481] on div at bounding box center [924, 498] width 1115 height 368
click at [384, 603] on div at bounding box center [924, 498] width 1115 height 368
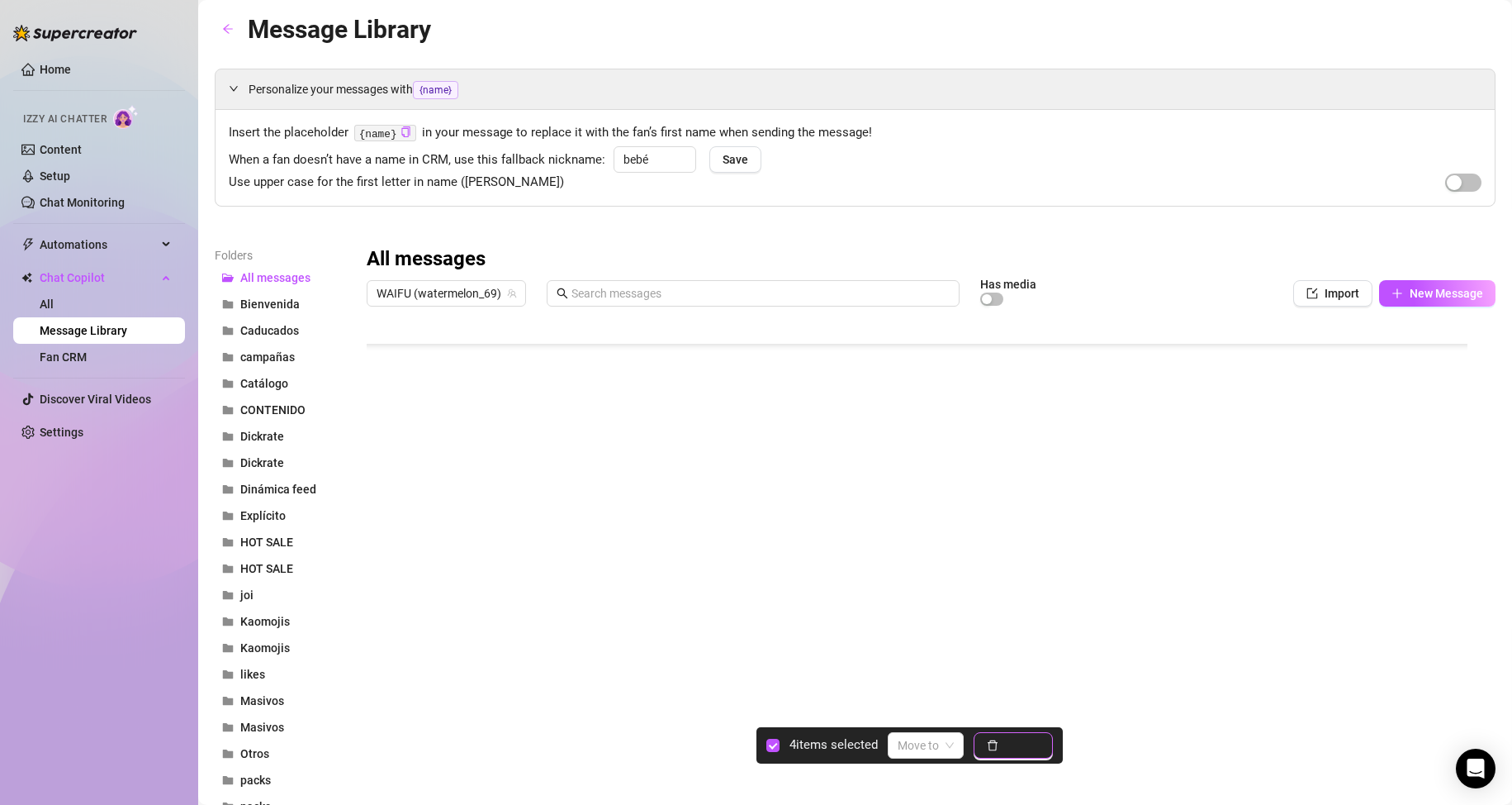
click at [986, 754] on button "Delete" at bounding box center [1013, 745] width 79 height 26
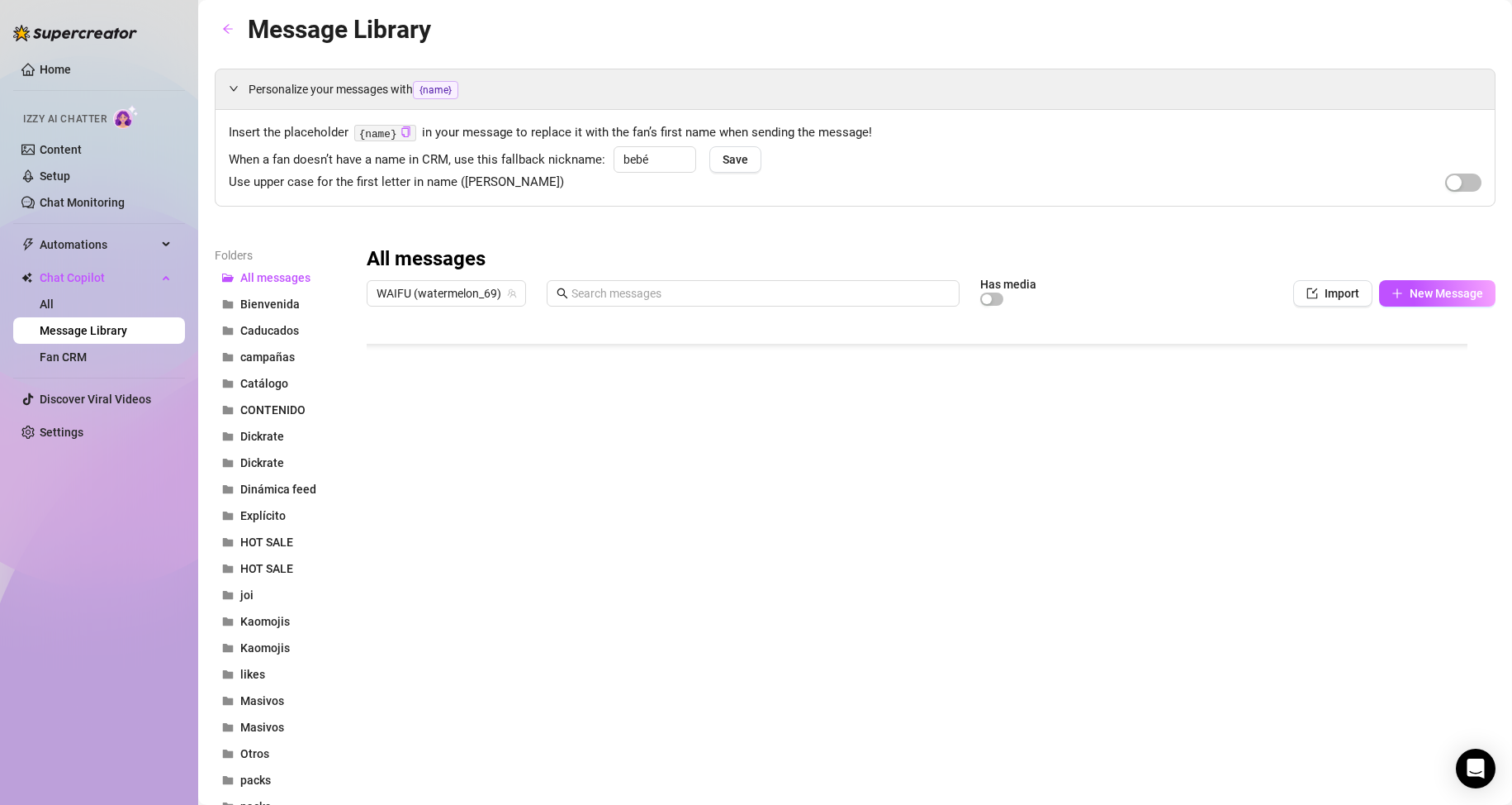
scroll to position [0, 1]
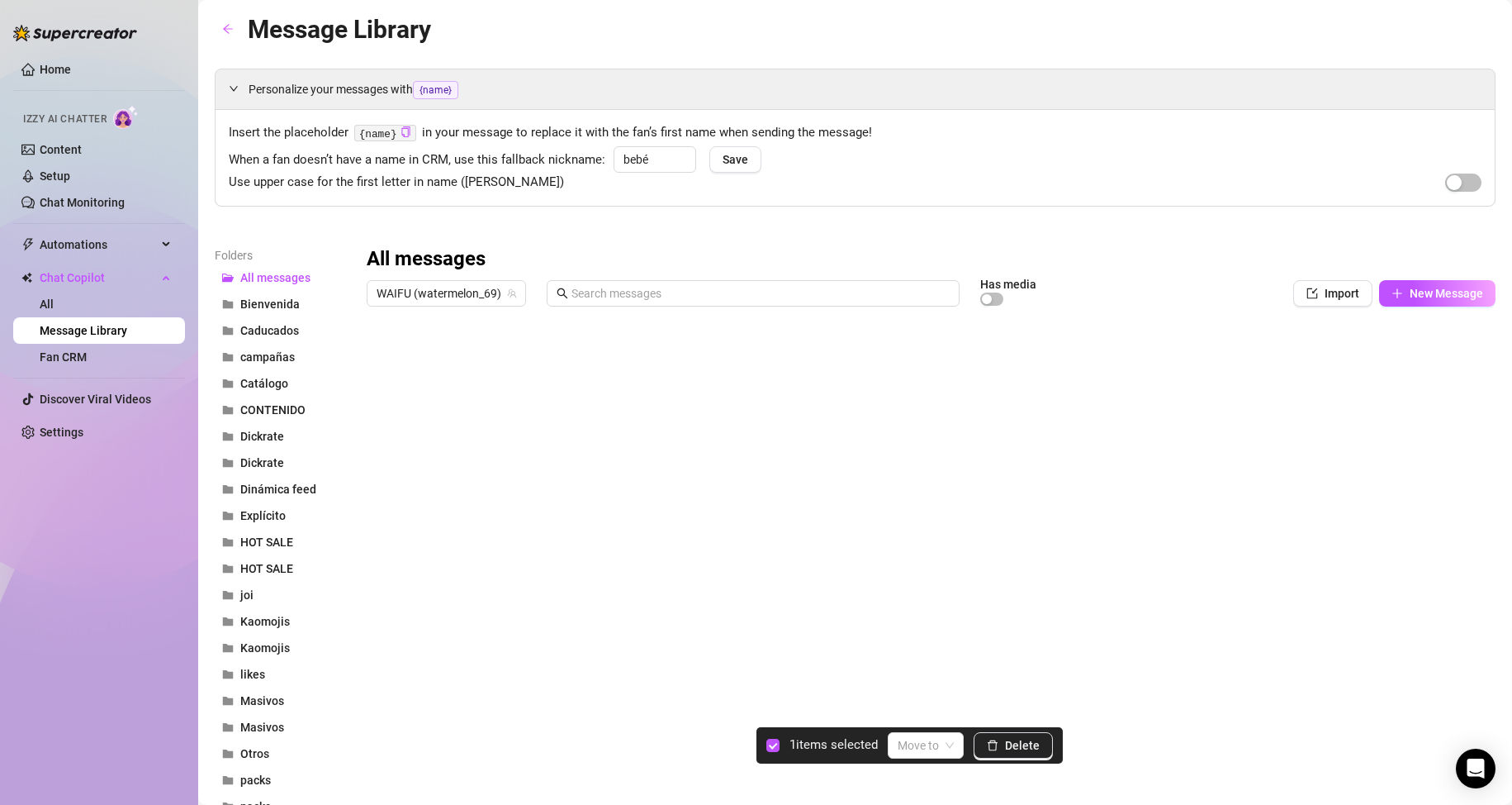
click at [381, 358] on div at bounding box center [924, 498] width 1115 height 368
click at [381, 397] on div at bounding box center [924, 498] width 1115 height 368
click at [384, 579] on div at bounding box center [924, 498] width 1115 height 368
click at [385, 552] on div at bounding box center [924, 498] width 1115 height 368
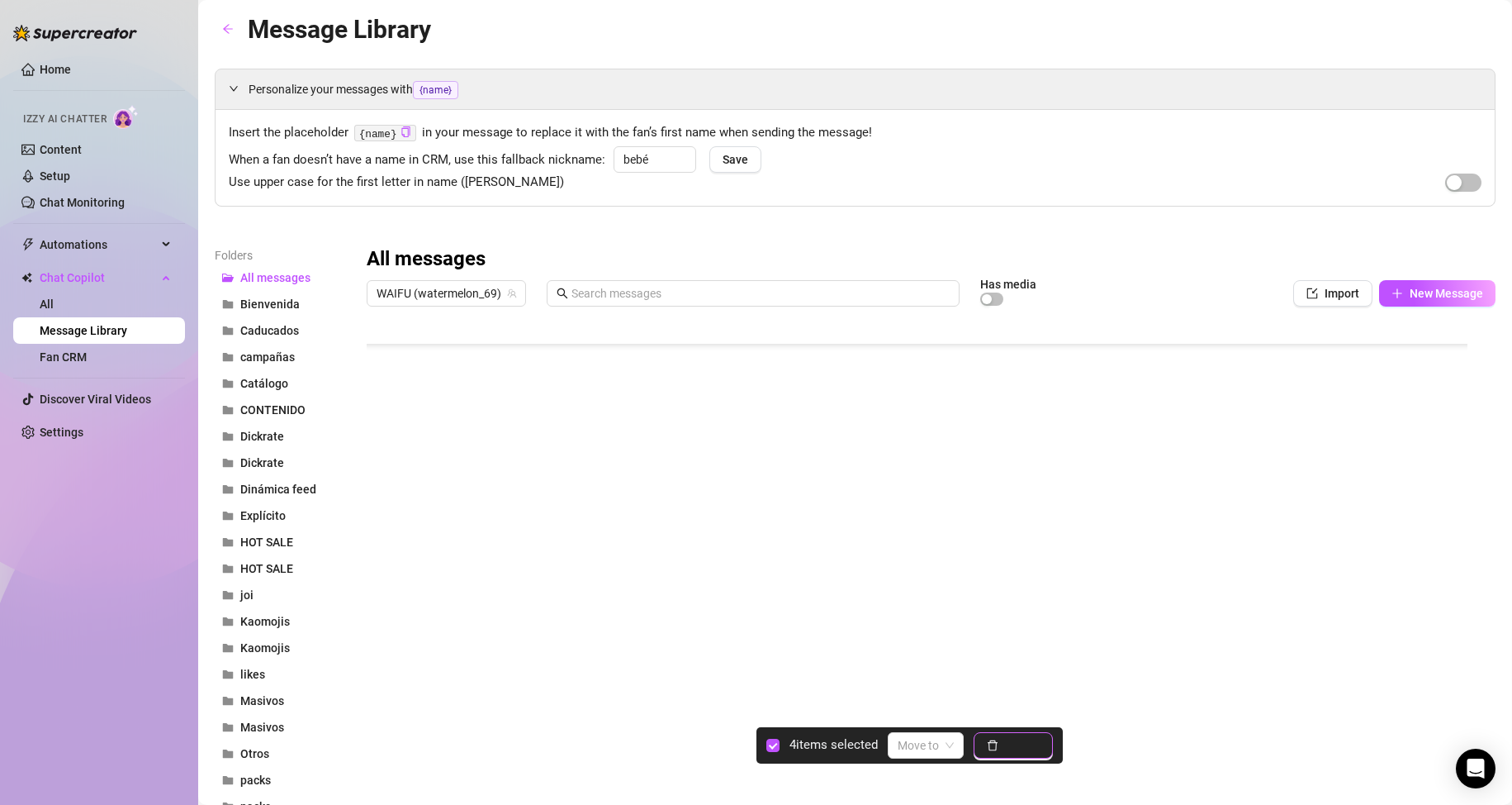
click at [1008, 734] on button "Delete" at bounding box center [1013, 745] width 79 height 26
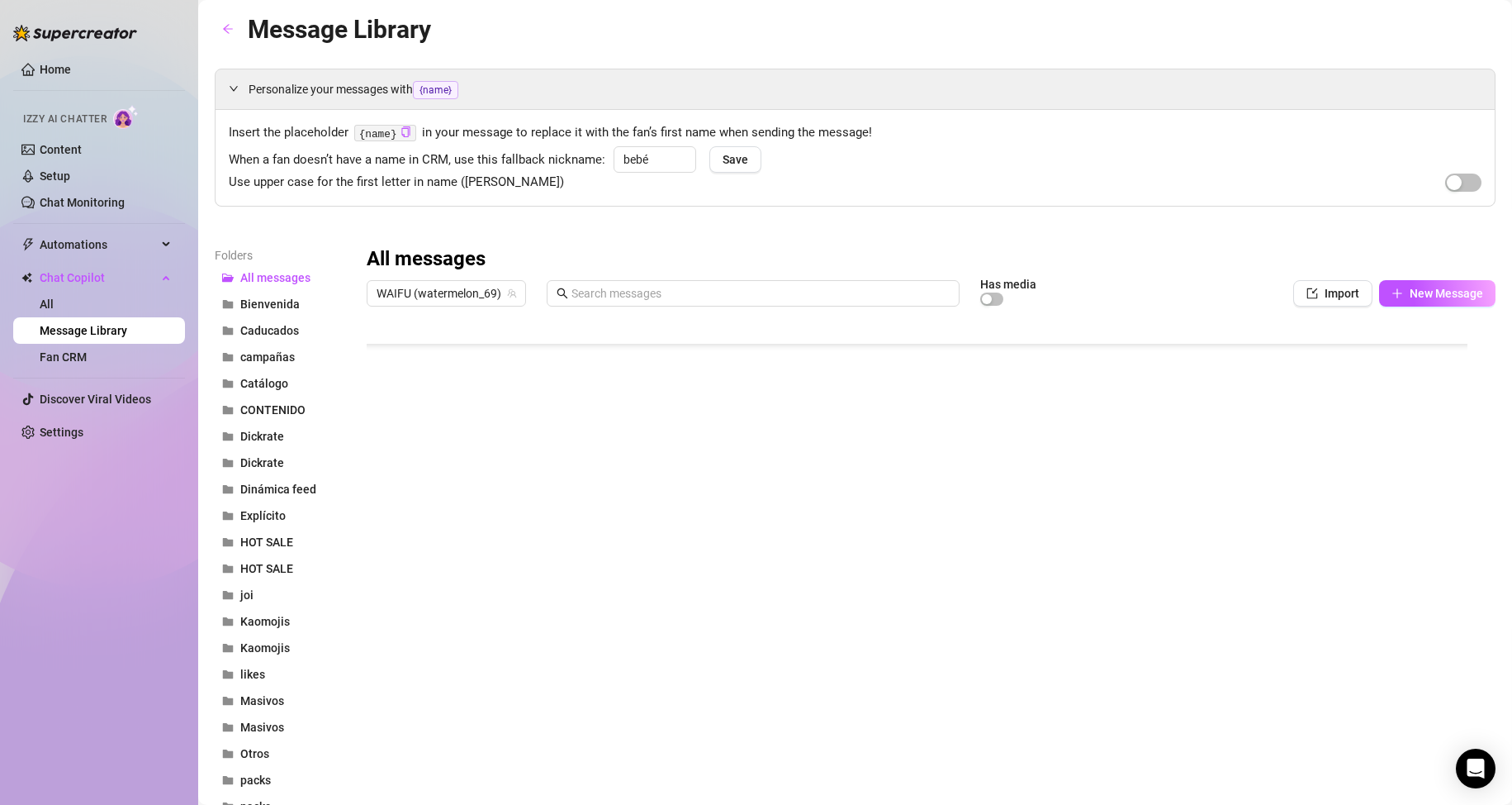
click at [948, 587] on div at bounding box center [924, 498] width 1115 height 368
click at [1057, 575] on div at bounding box center [924, 498] width 1115 height 368
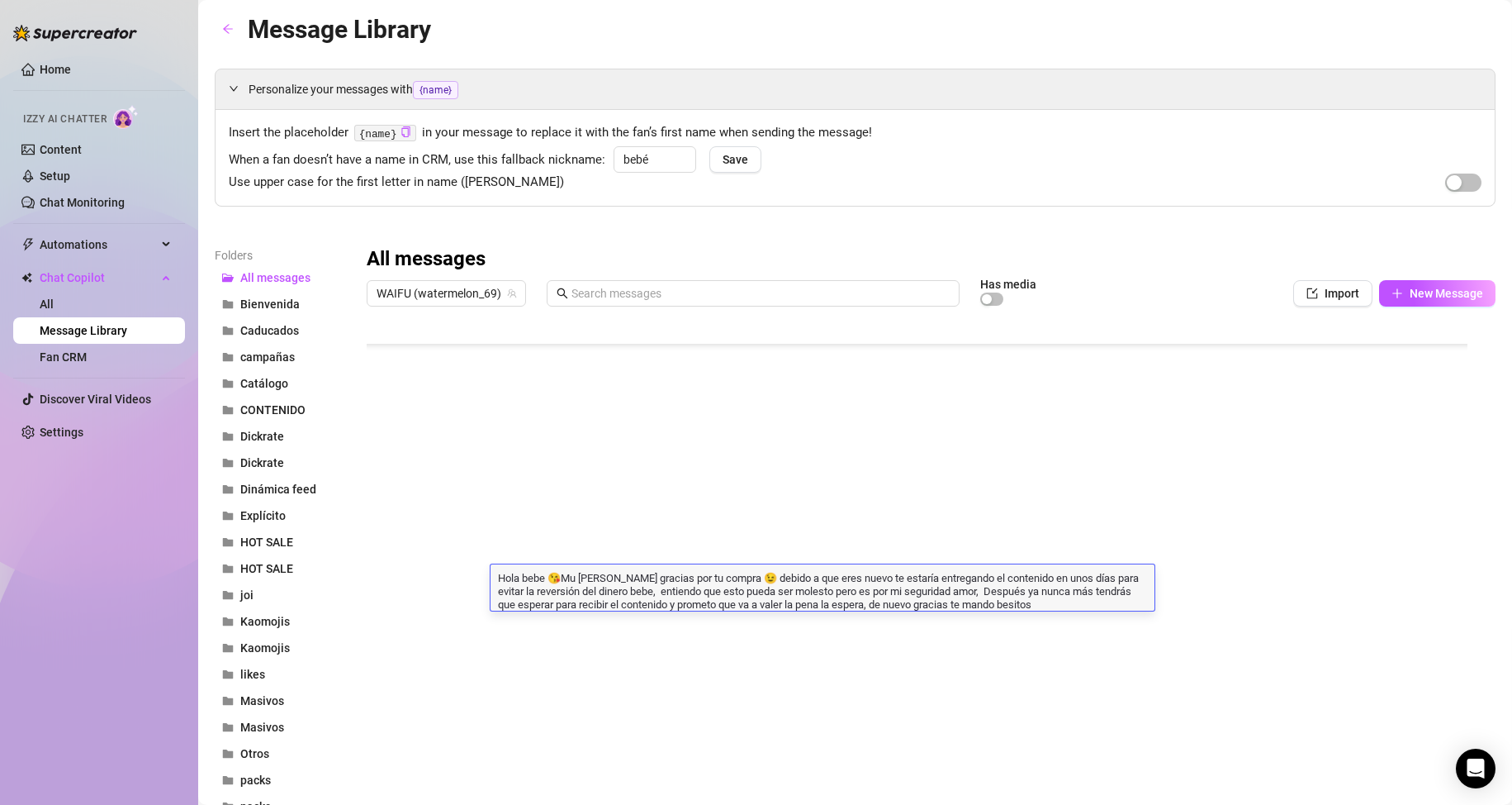
click at [1057, 575] on textarea "Hola bebe 😘Mu chas gracias por tu compra 😉 debido a que eres nuevo te estaría e…" at bounding box center [823, 590] width 664 height 41
type textarea "Hola bebe 😘Mu chas gracias por tu compra 😉 debido a que eres nuevo te estaría e…"
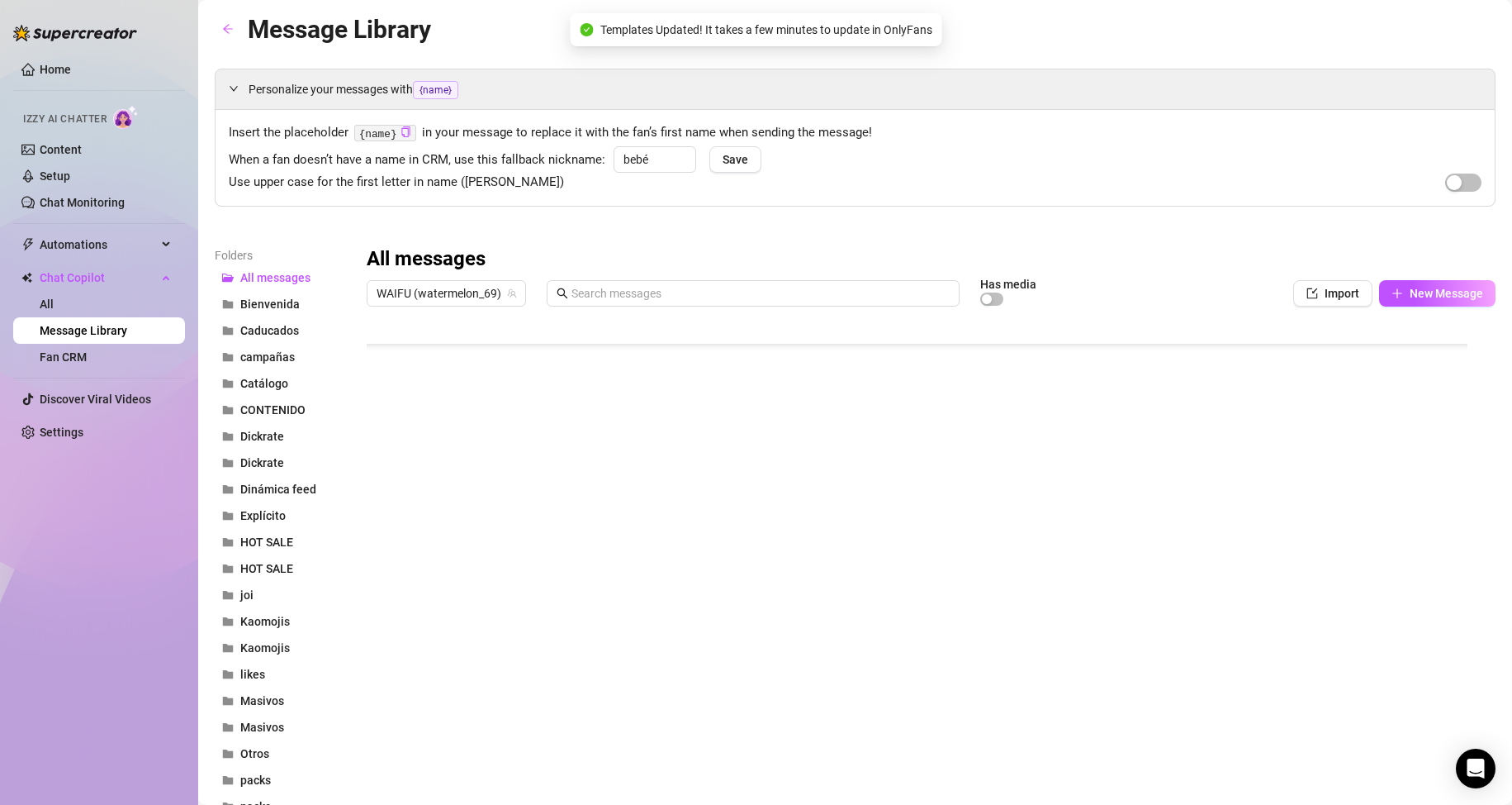
click at [474, 503] on div at bounding box center [924, 498] width 1115 height 368
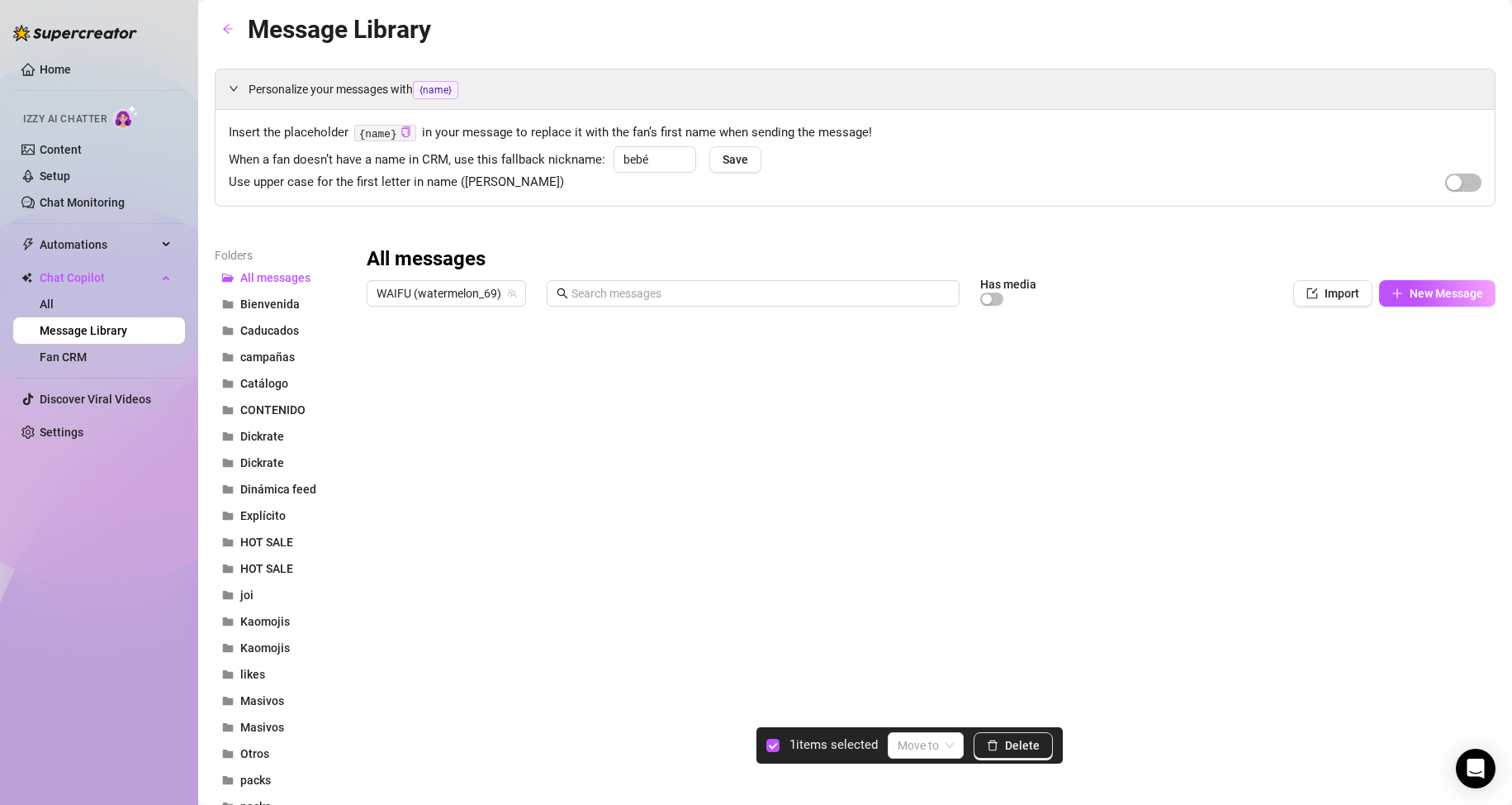
click at [383, 365] on div at bounding box center [924, 498] width 1115 height 368
click at [375, 422] on div at bounding box center [924, 498] width 1115 height 368
click at [375, 462] on div at bounding box center [924, 498] width 1115 height 368
click at [380, 495] on div at bounding box center [924, 498] width 1115 height 368
click at [391, 528] on div at bounding box center [924, 498] width 1115 height 368
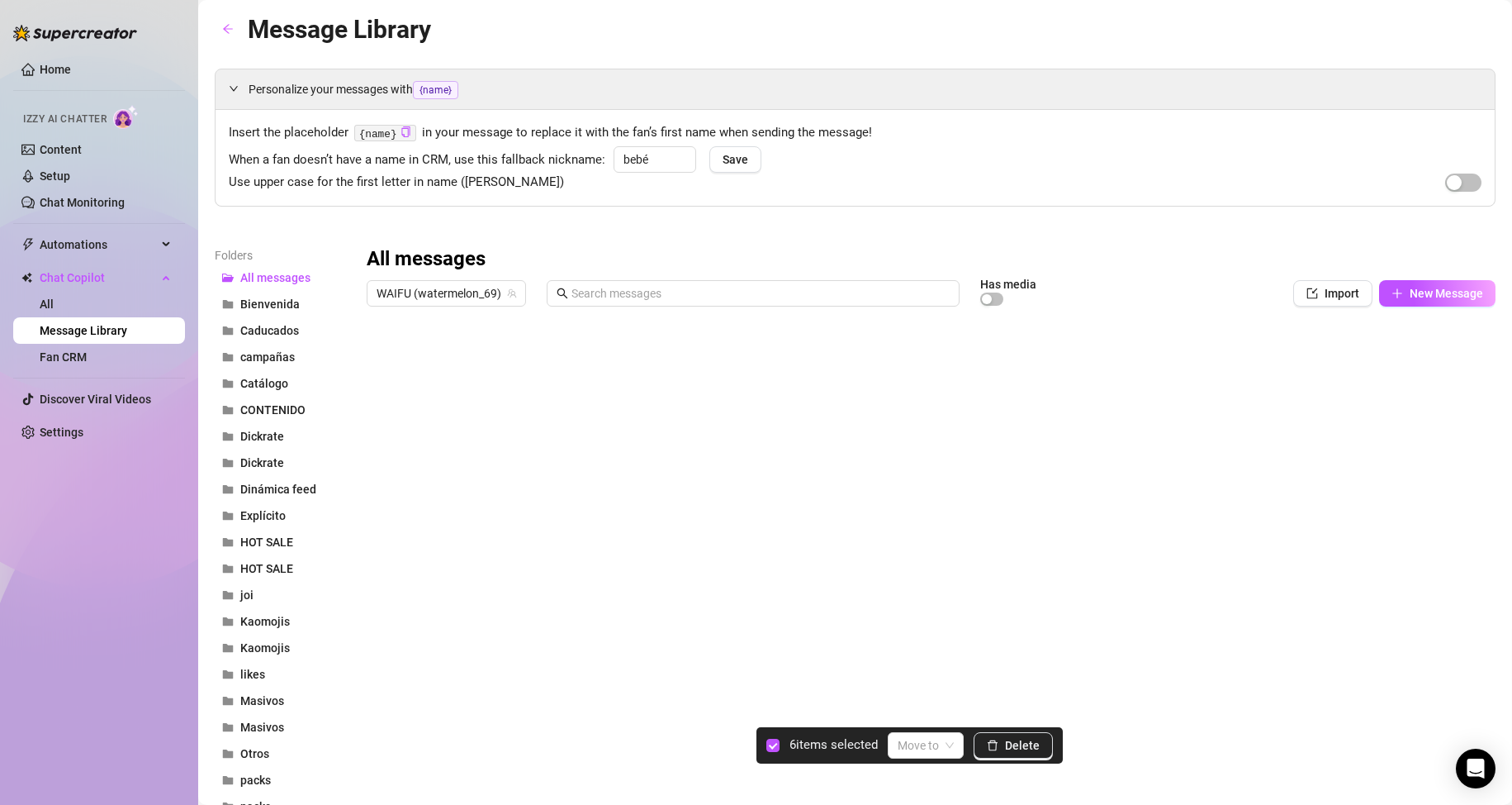
click at [379, 559] on div at bounding box center [924, 498] width 1115 height 368
click at [1016, 739] on span "Delete" at bounding box center [1023, 745] width 35 height 13
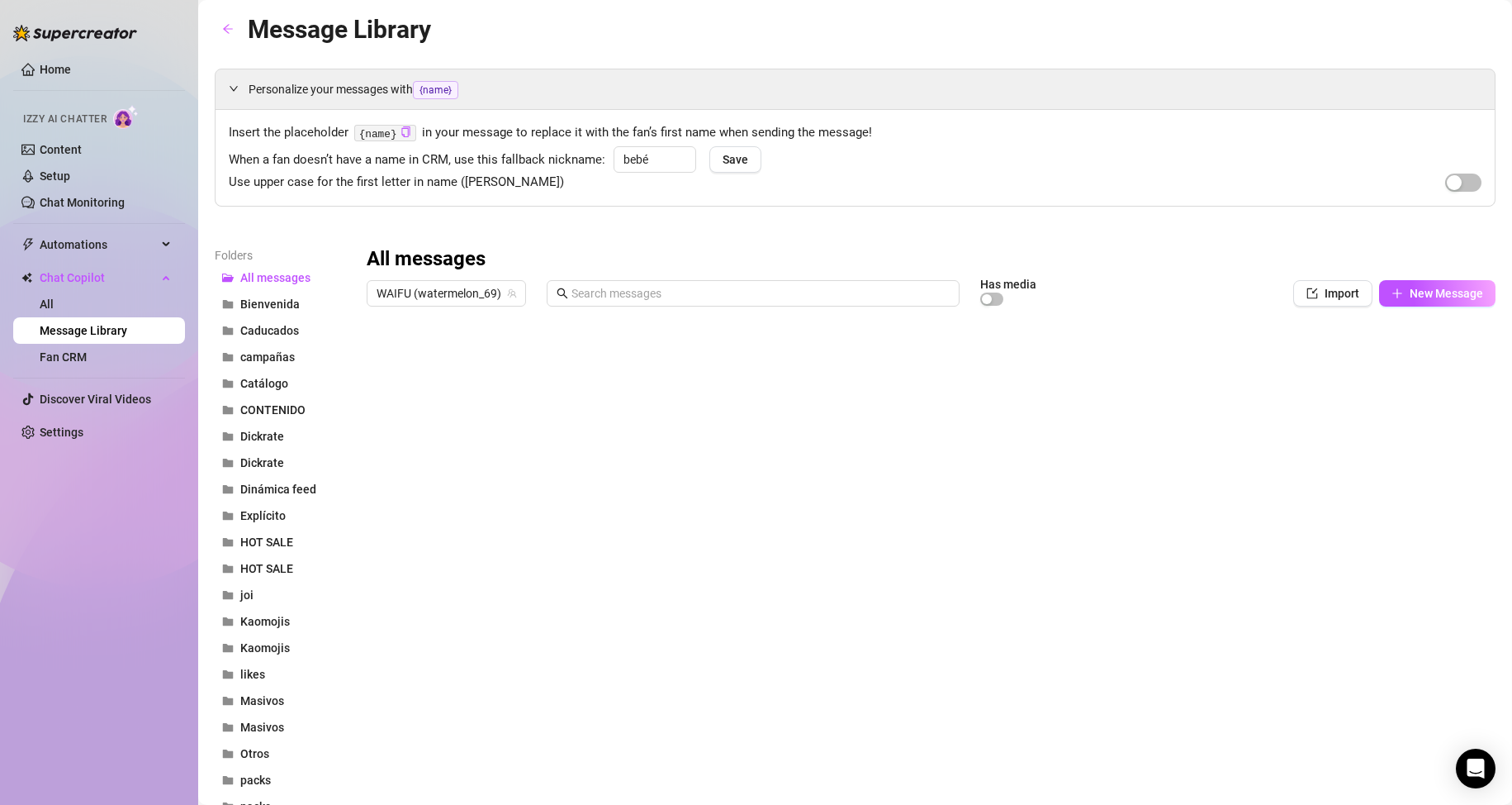
scroll to position [0, 0]
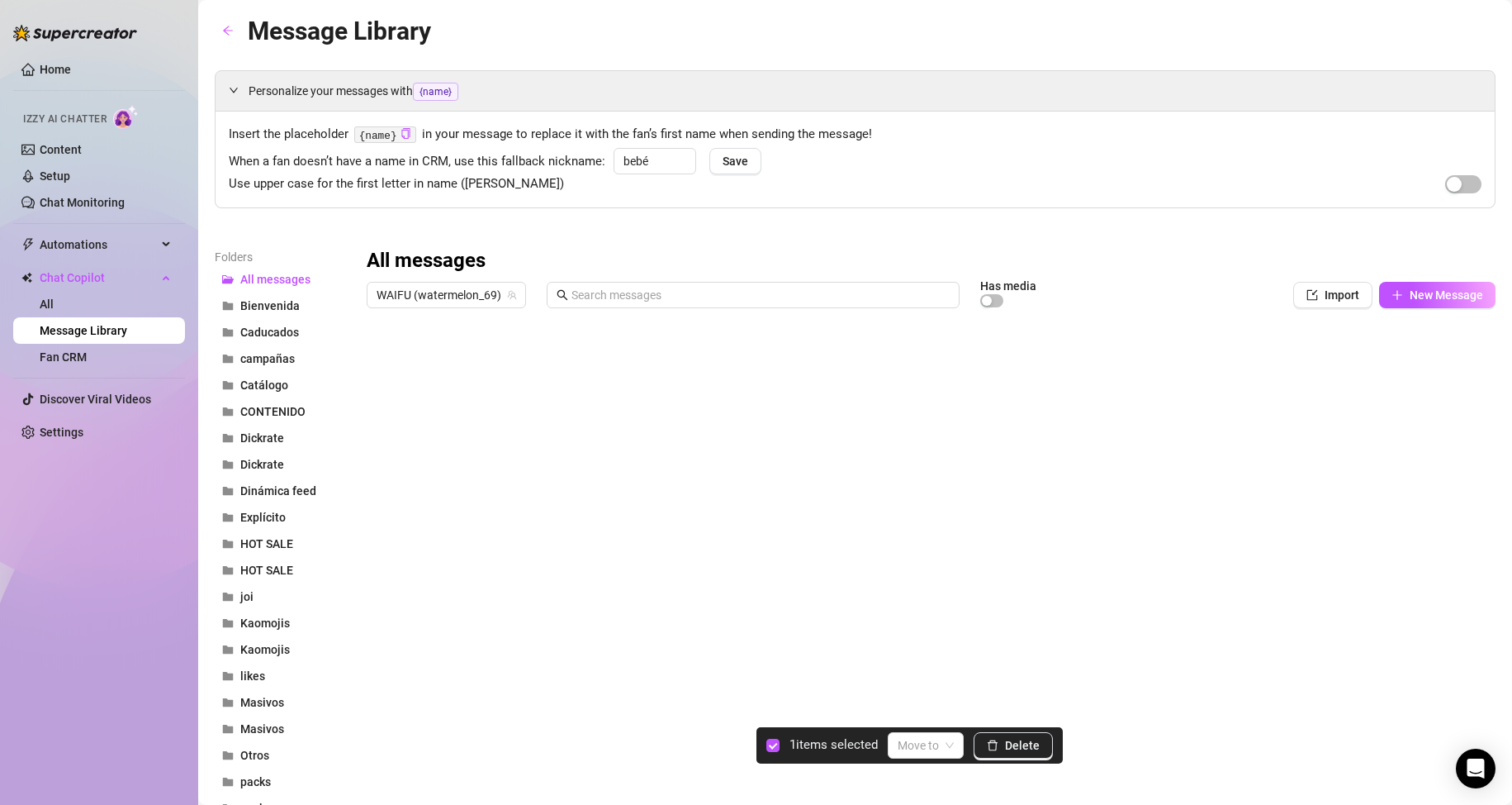
click at [385, 359] on div at bounding box center [924, 500] width 1115 height 368
click at [385, 455] on div at bounding box center [924, 500] width 1115 height 368
click at [1001, 745] on button "Delete" at bounding box center [1013, 745] width 79 height 26
click at [386, 399] on div at bounding box center [924, 500] width 1115 height 368
click at [389, 489] on div at bounding box center [924, 500] width 1115 height 368
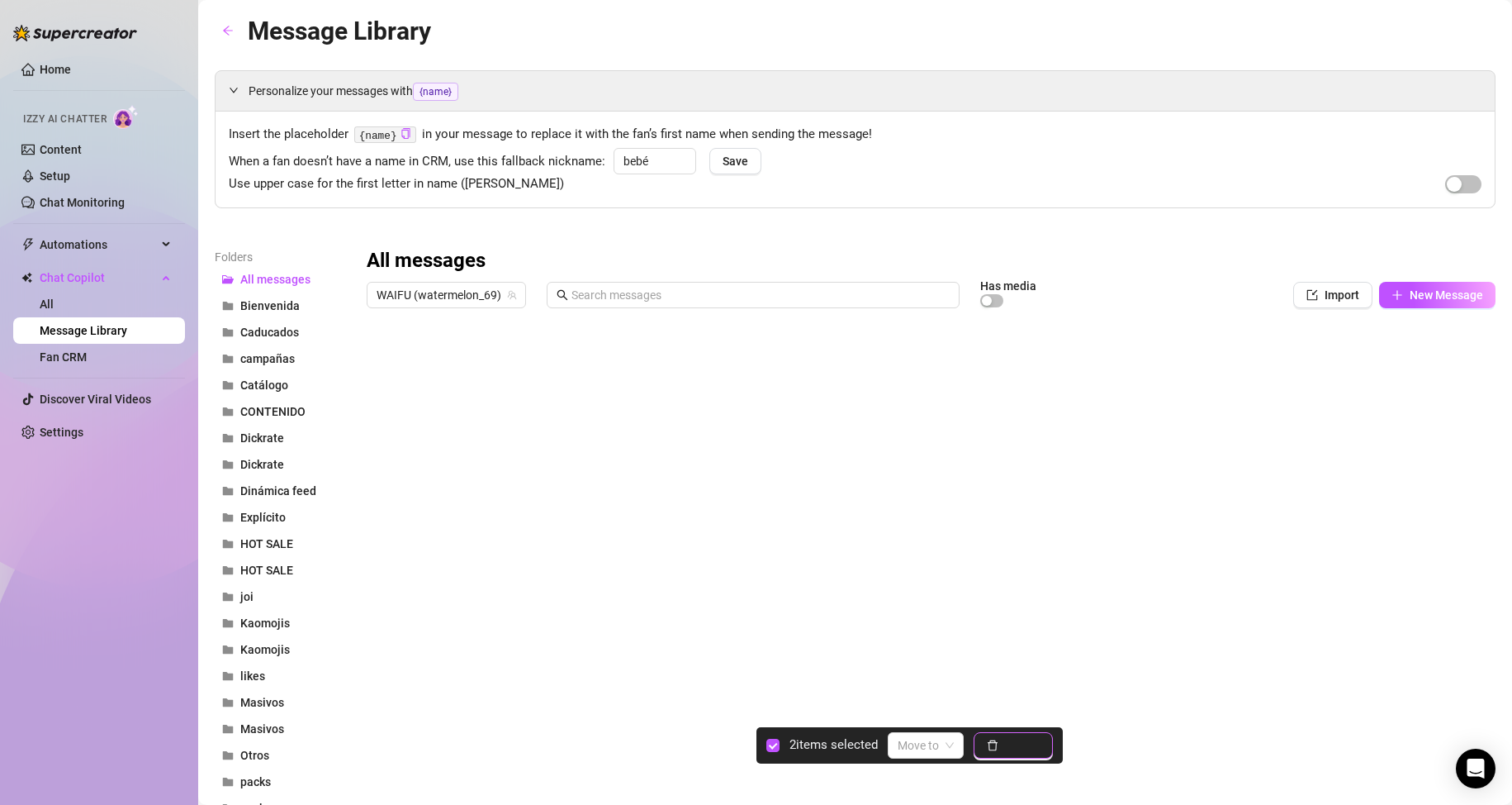
click at [996, 749] on icon "delete" at bounding box center [992, 746] width 10 height 10
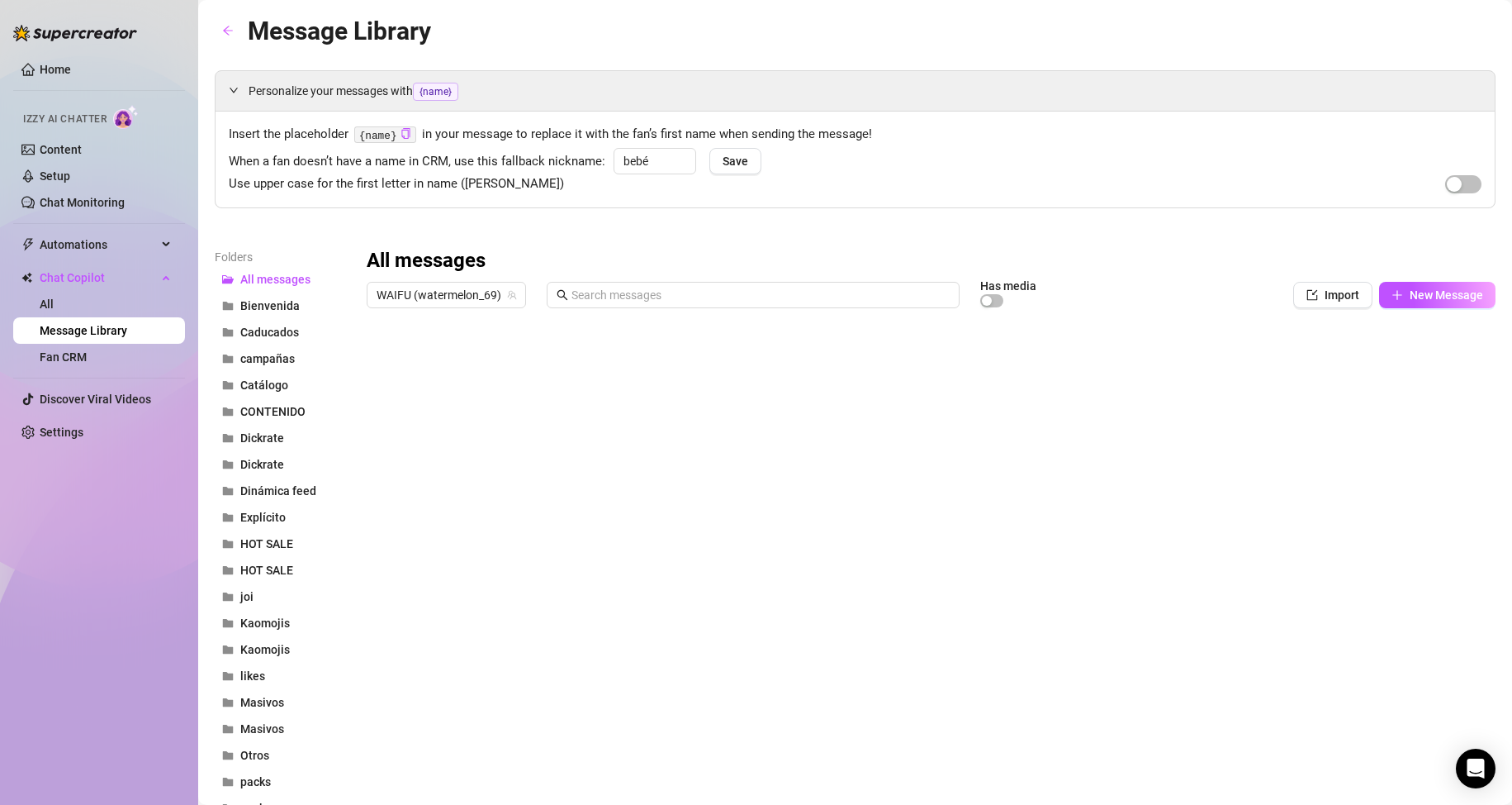
click at [563, 361] on div at bounding box center [924, 500] width 1115 height 368
click at [1063, 351] on div at bounding box center [924, 500] width 1115 height 368
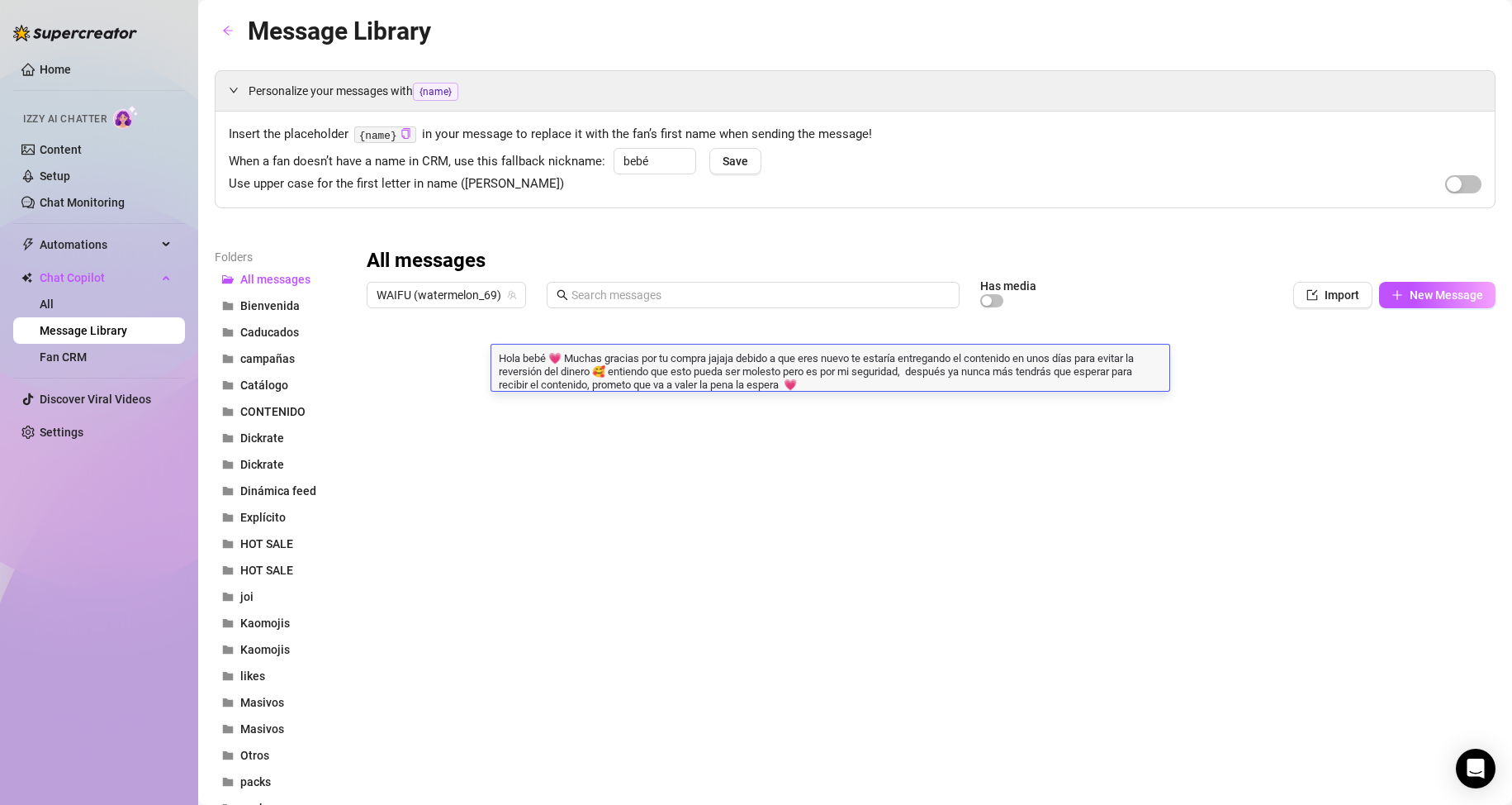
click at [1069, 358] on textarea "Hola bebé 💗 Muchas gracias por tu compra jajaja debido a que eres nuevo te esta…" at bounding box center [831, 370] width 678 height 41
type textarea "Hola bebé 💗 Muchas gracias por tu compra jajaja debido a que eres nuevo te esta…"
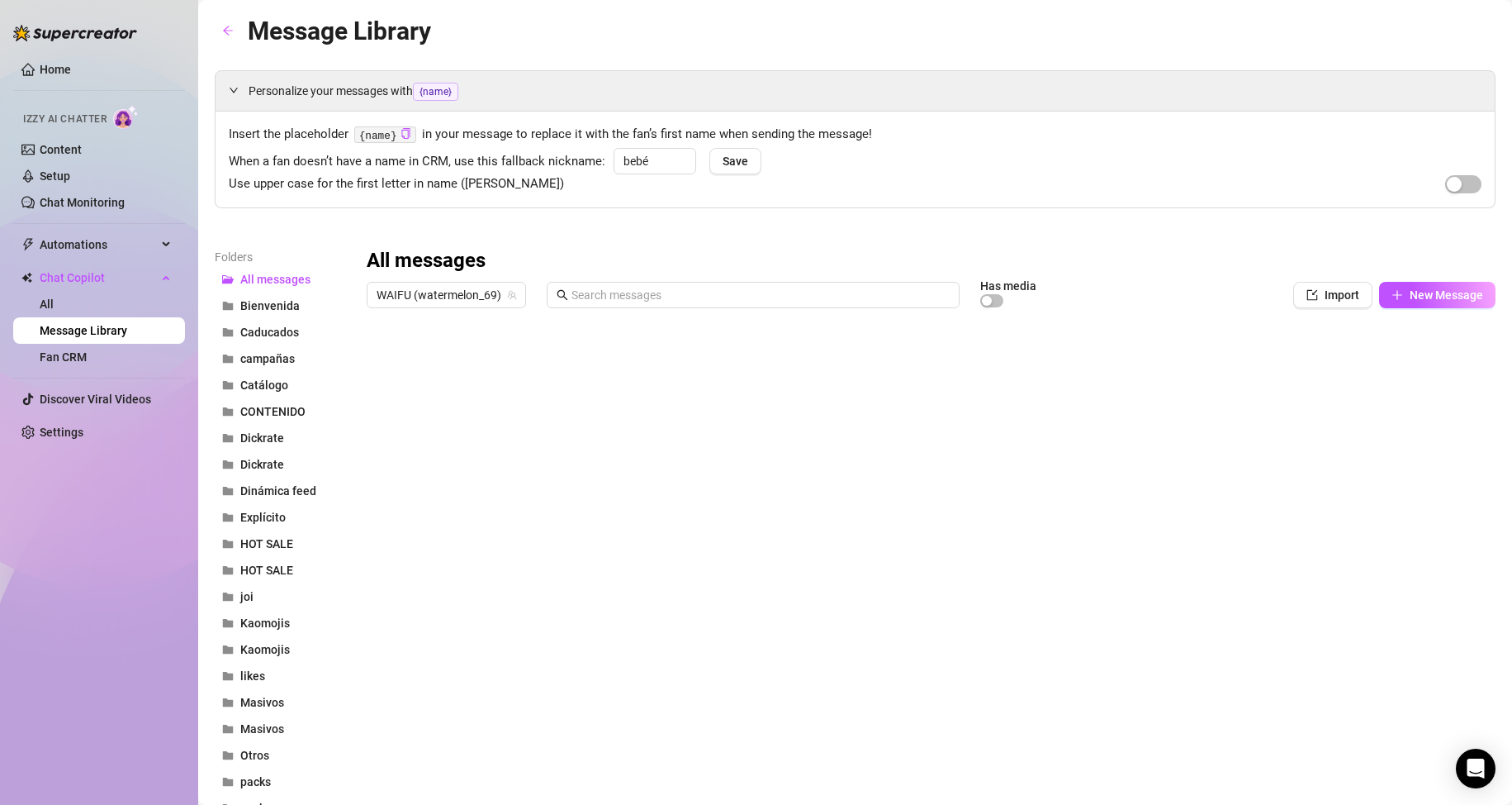
click at [1195, 399] on div at bounding box center [924, 500] width 1115 height 368
click at [1068, 393] on div at bounding box center [924, 500] width 1115 height 368
click at [784, 398] on div at bounding box center [924, 500] width 1115 height 368
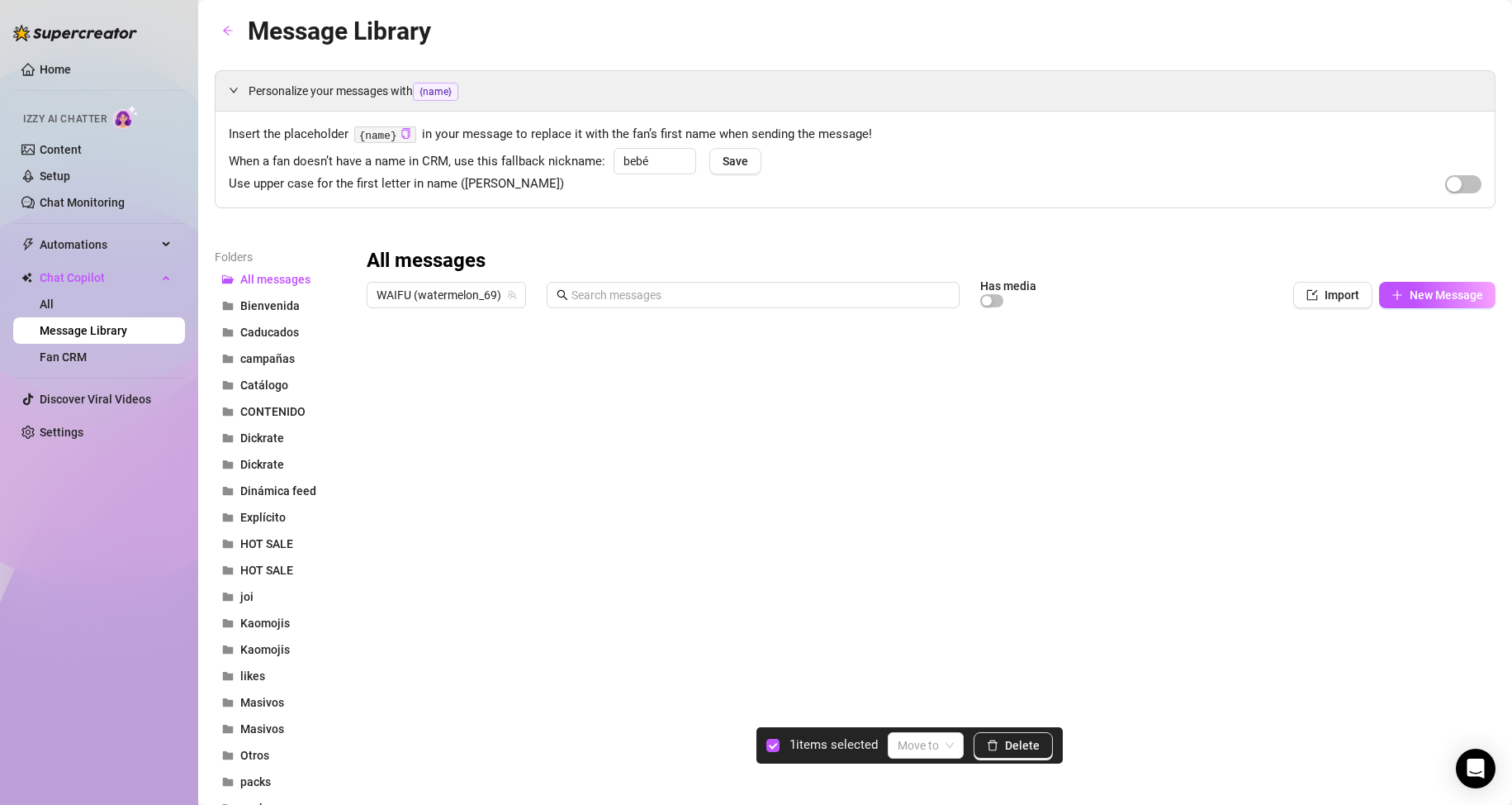
click at [380, 392] on div at bounding box center [924, 500] width 1115 height 368
click at [1016, 745] on span "Delete" at bounding box center [1023, 745] width 35 height 13
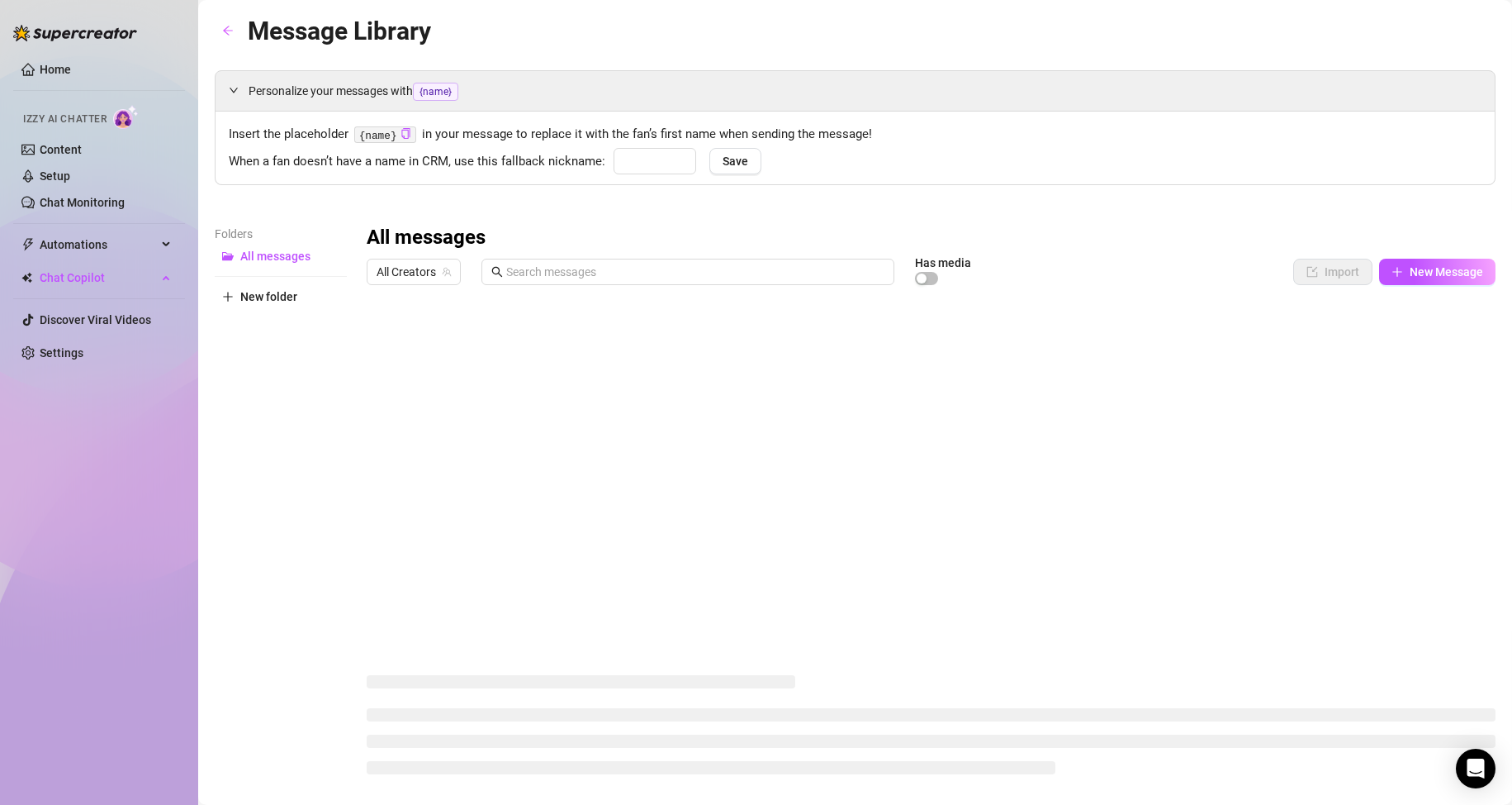
type input "bebé"
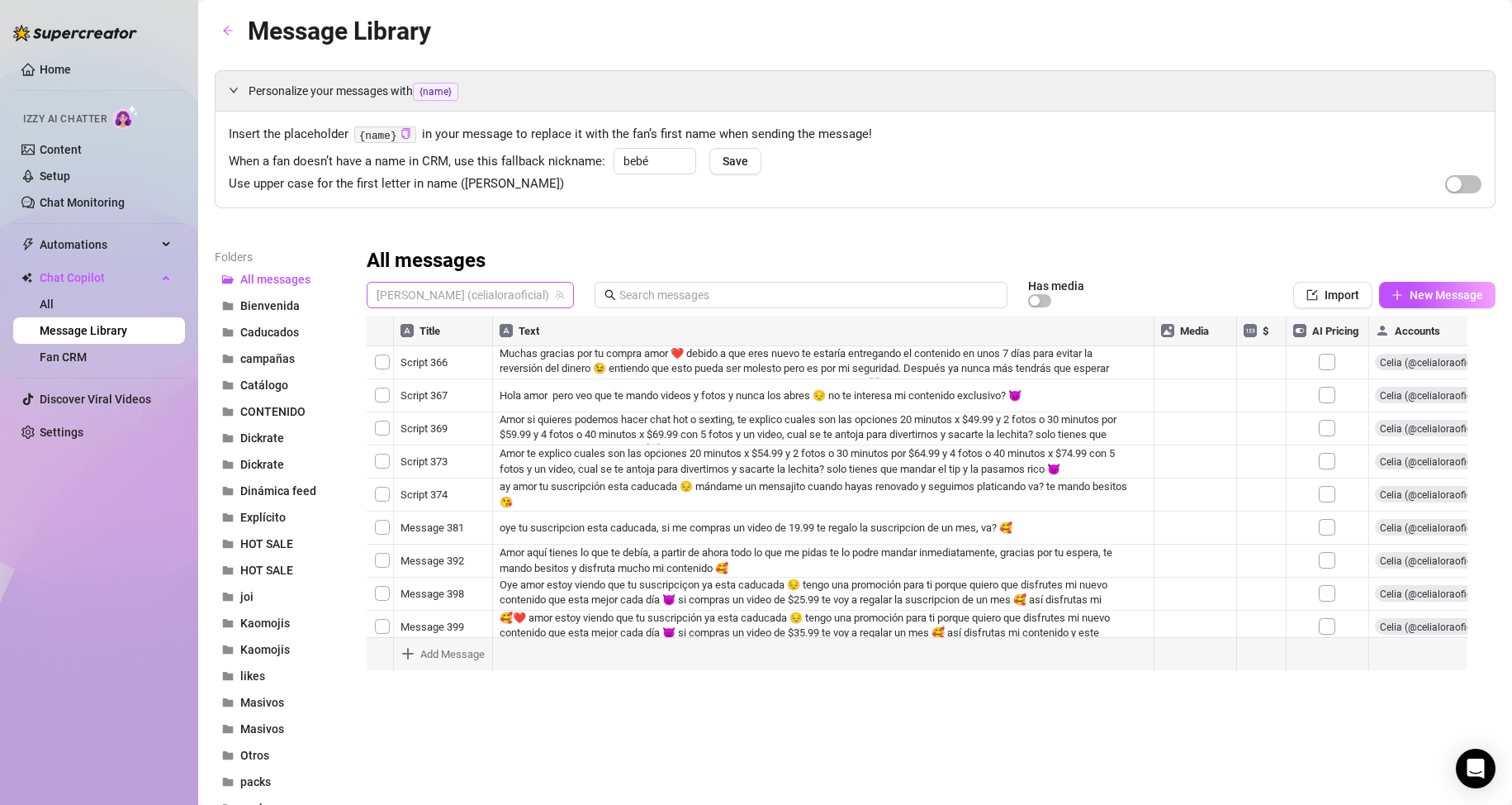
click at [468, 300] on span "[PERSON_NAME] (celialoraoficial)" at bounding box center [470, 295] width 187 height 24
click at [450, 352] on span "( watermelon_69 )" at bounding box center [491, 357] width 87 height 18
